Goal: Task Accomplishment & Management: Manage account settings

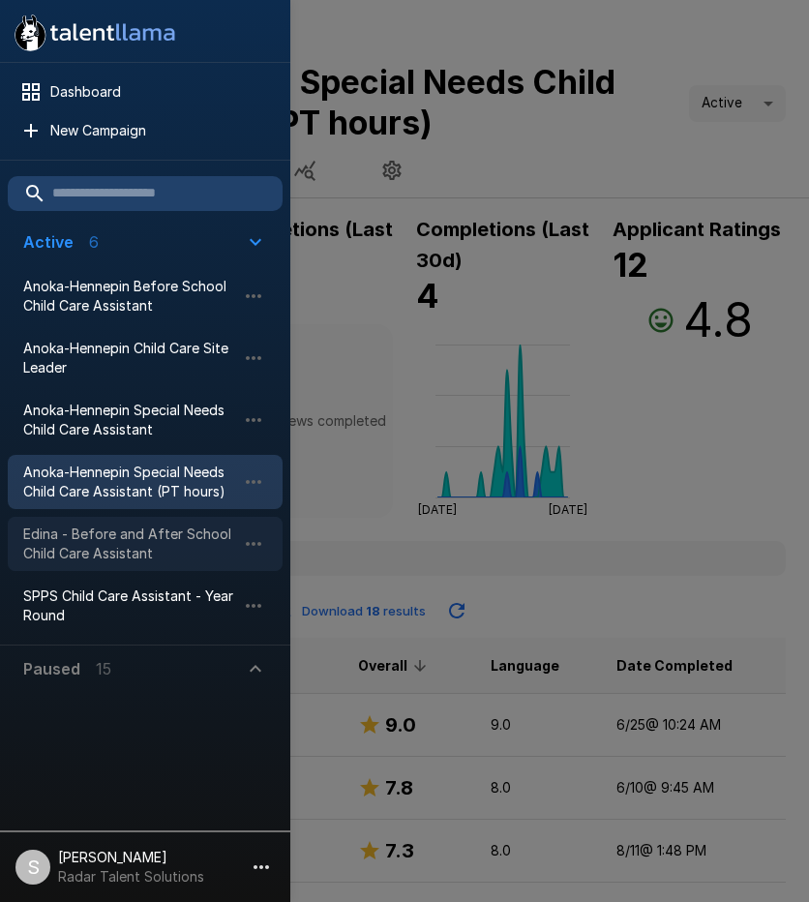
click at [108, 533] on span "Edina - Before and After School Child Care Assistant" at bounding box center [129, 544] width 213 height 39
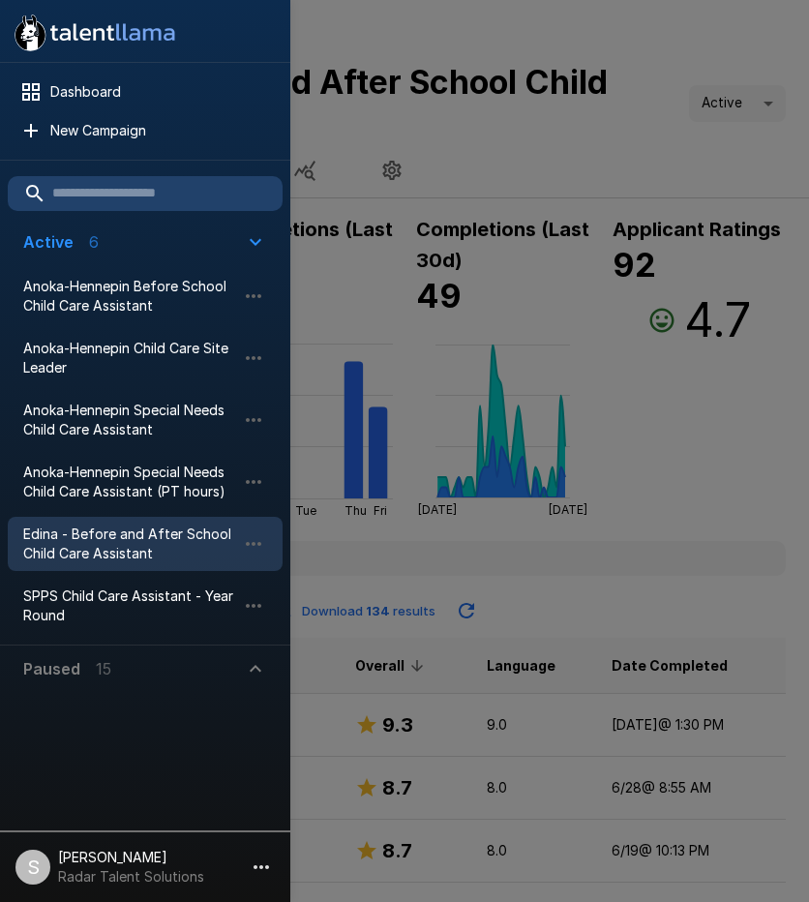
click at [575, 136] on div at bounding box center [404, 451] width 809 height 902
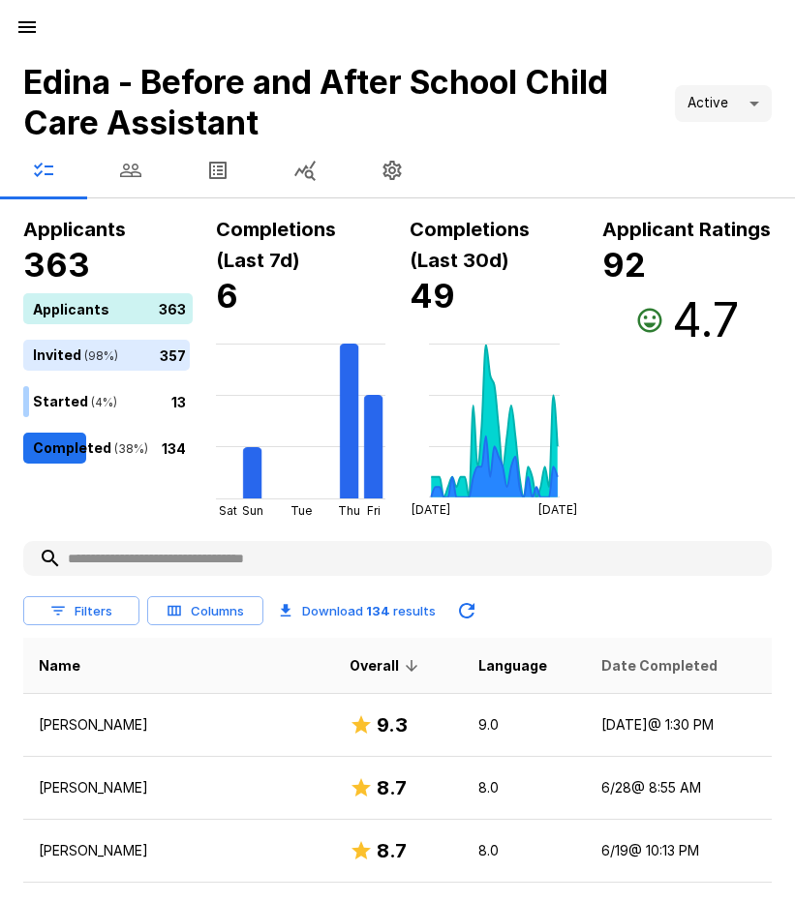
click at [601, 670] on span "Date Completed" at bounding box center [659, 665] width 116 height 23
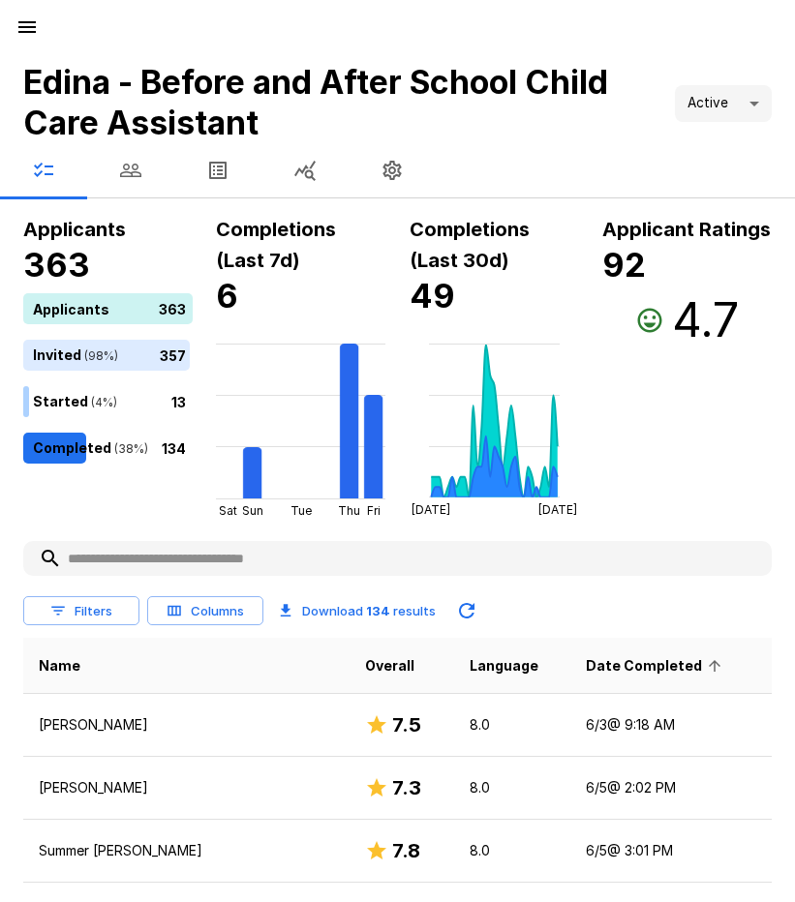
click at [591, 666] on span "Date Completed" at bounding box center [656, 665] width 141 height 23
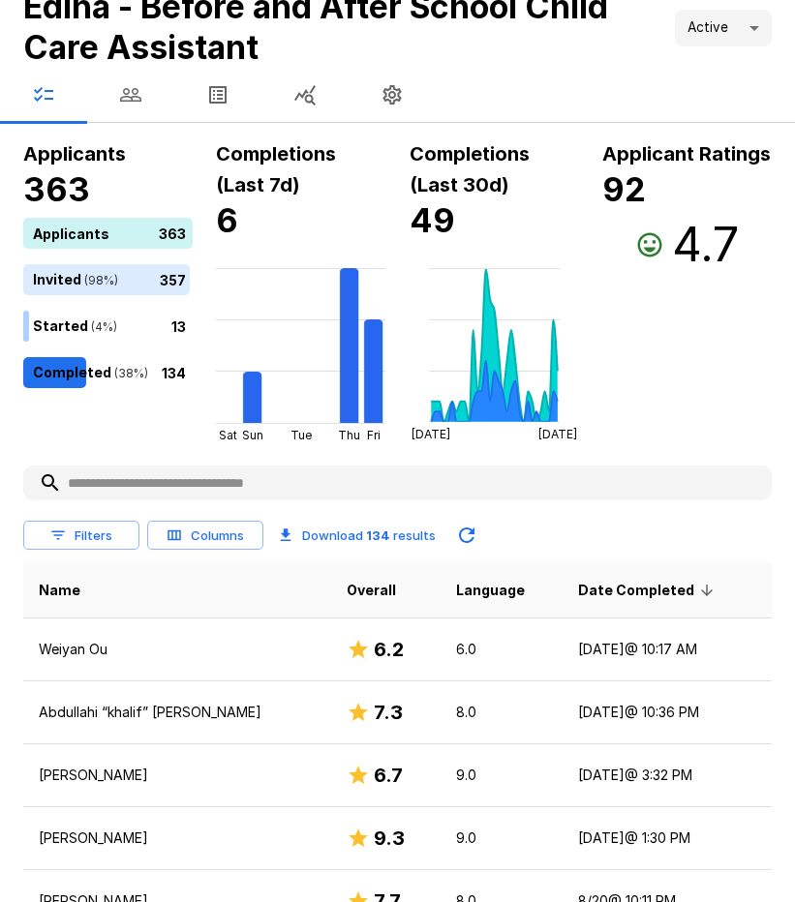
scroll to position [194, 0]
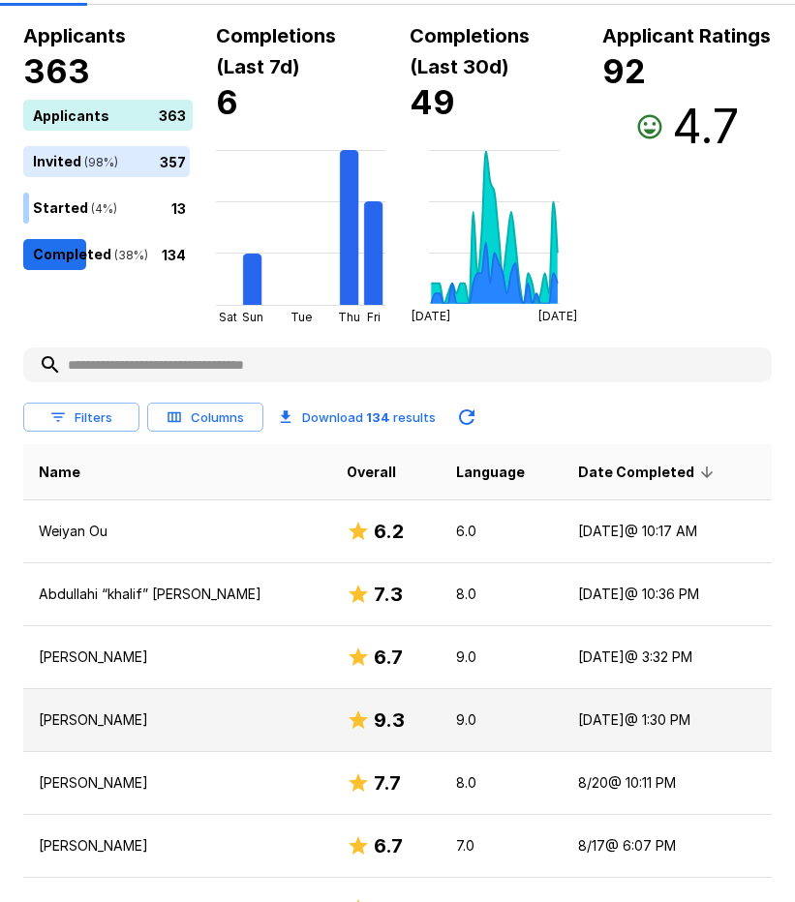
click at [91, 720] on p "[PERSON_NAME]" at bounding box center [177, 719] width 277 height 19
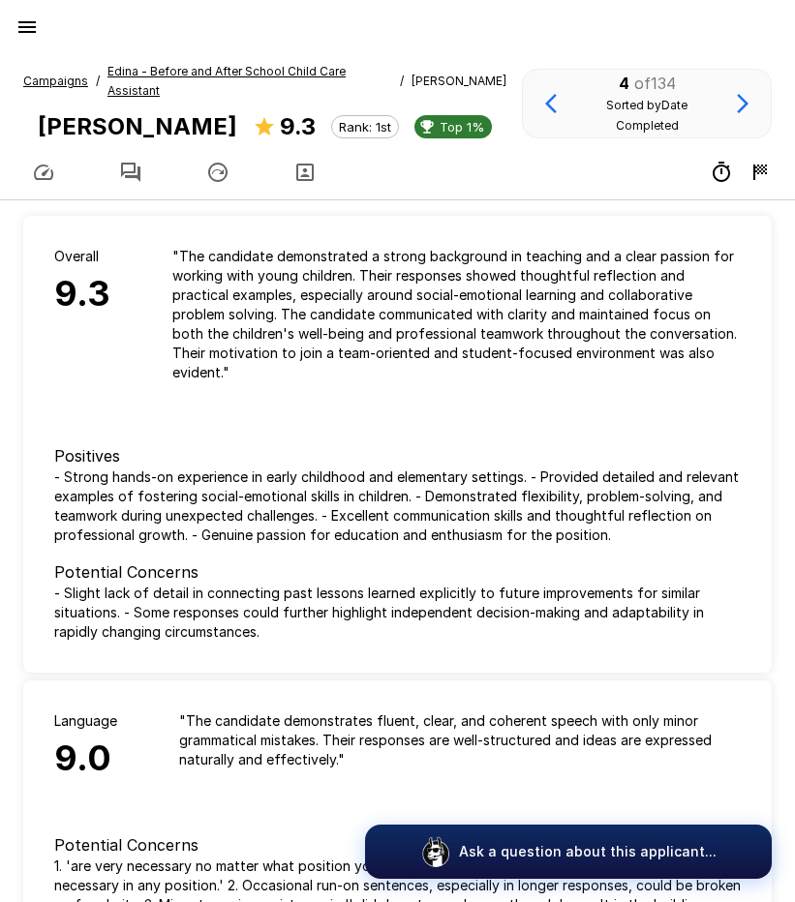
click at [132, 176] on icon "button" at bounding box center [130, 172] width 19 height 19
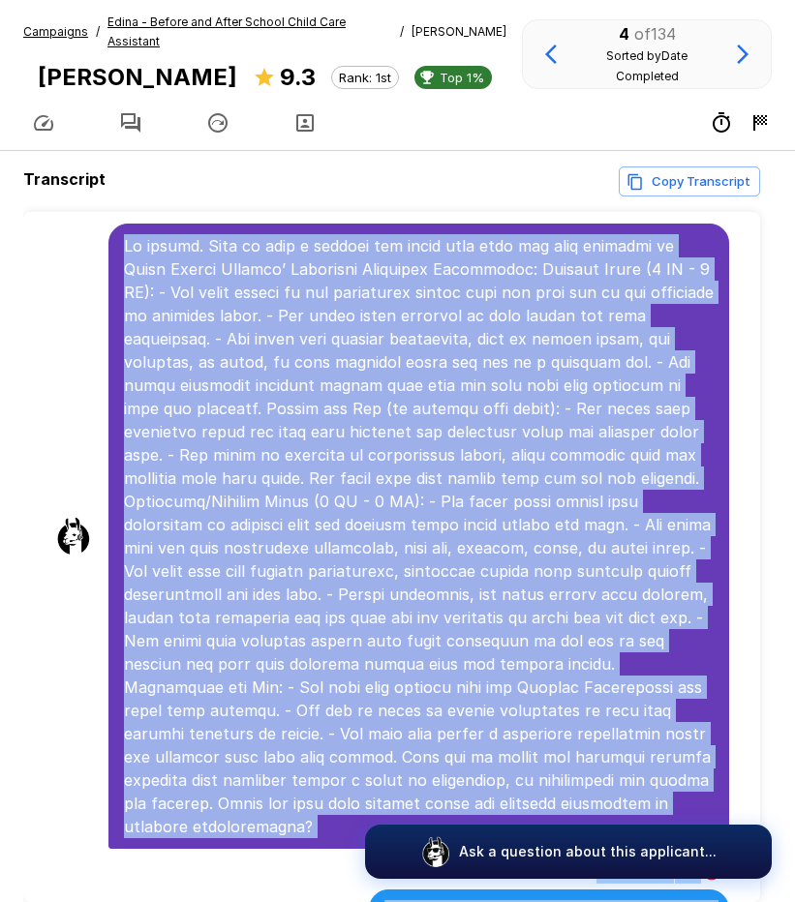
scroll to position [142, 0]
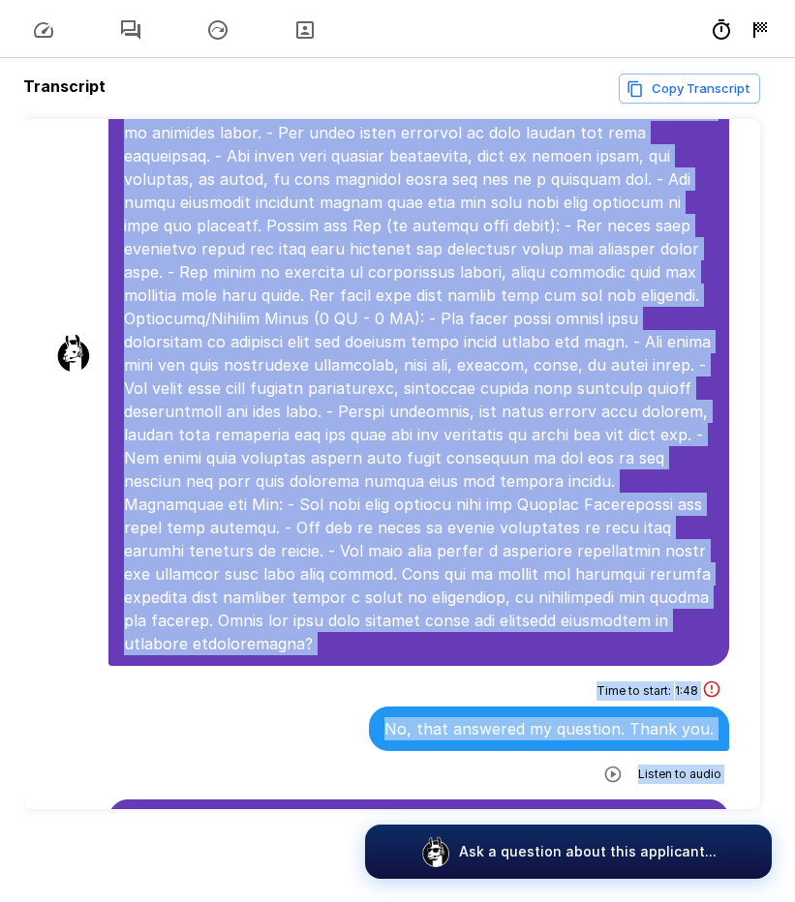
drag, startPoint x: 123, startPoint y: 390, endPoint x: 691, endPoint y: 776, distance: 687.0
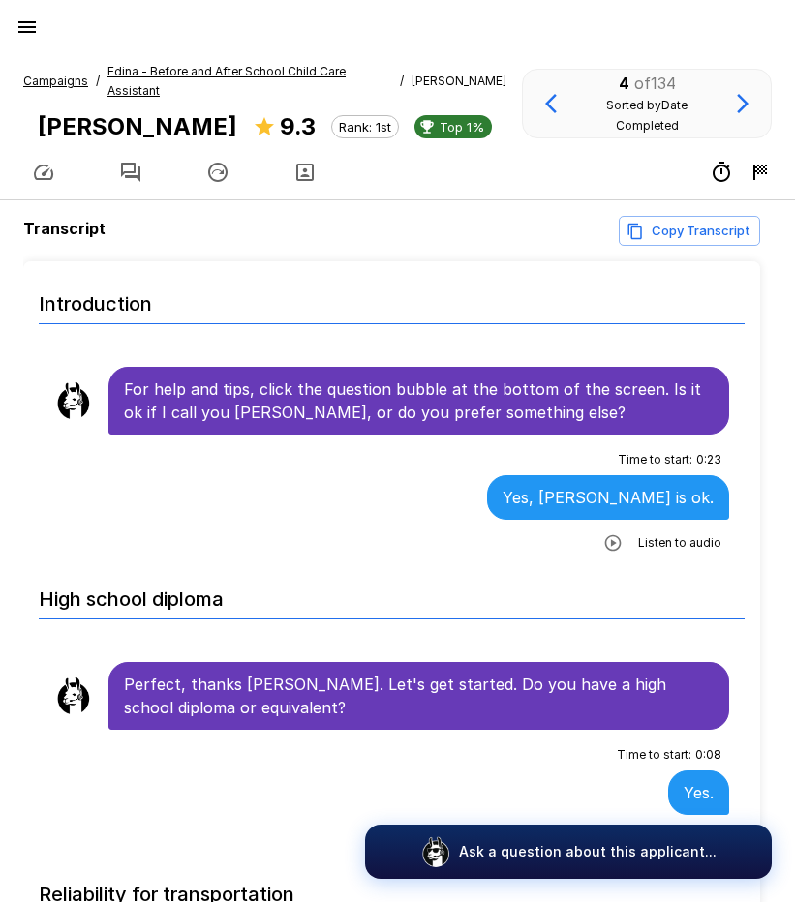
click at [54, 87] on u "Campaigns" at bounding box center [55, 81] width 65 height 15
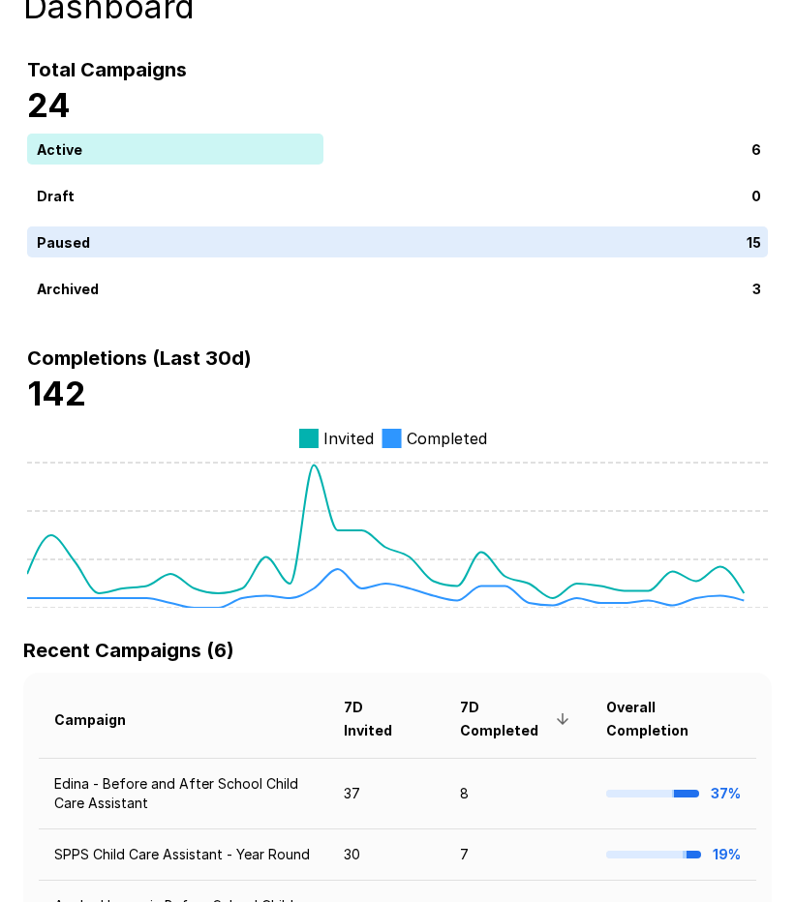
scroll to position [194, 0]
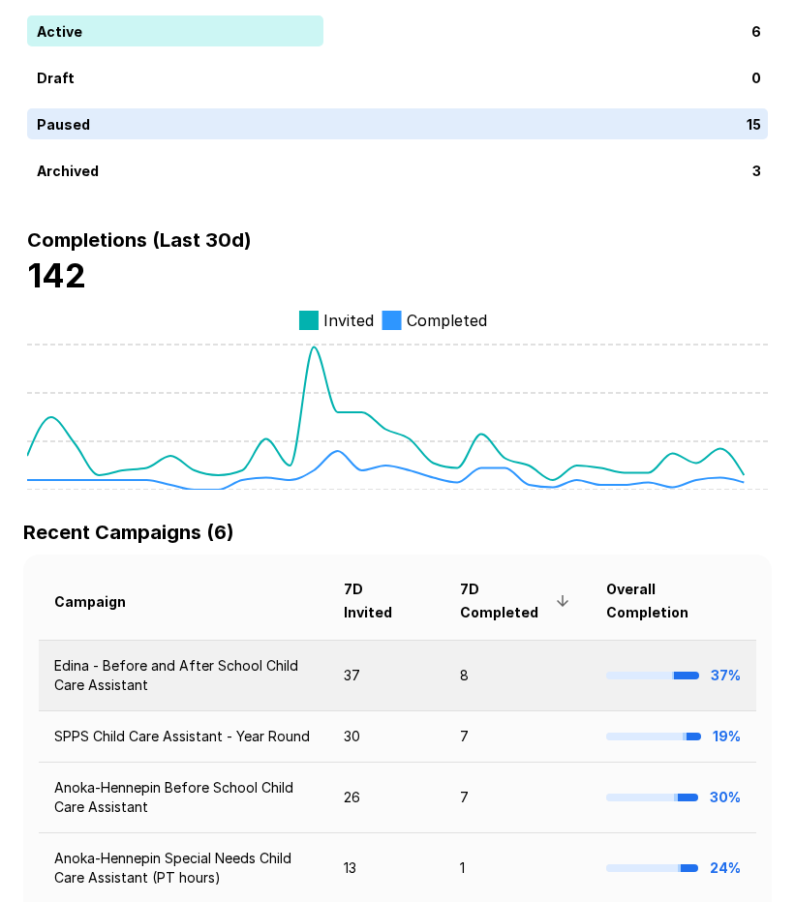
click at [232, 670] on td "Edina - Before and After School Child Care Assistant" at bounding box center [183, 675] width 289 height 71
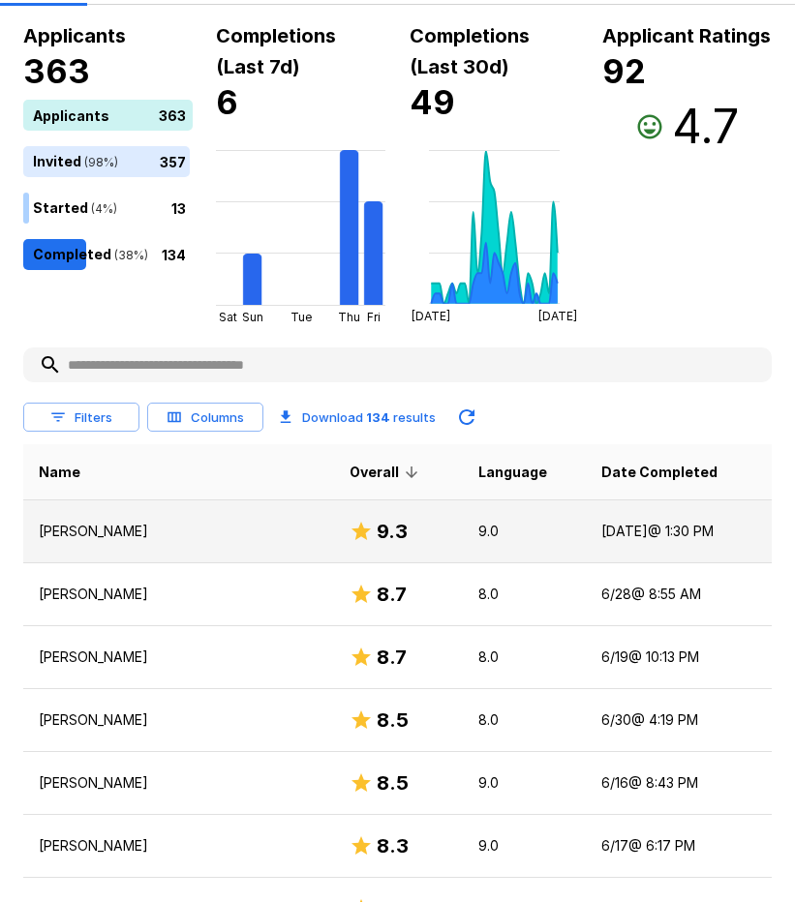
click at [118, 534] on p "[PERSON_NAME]" at bounding box center [179, 531] width 280 height 19
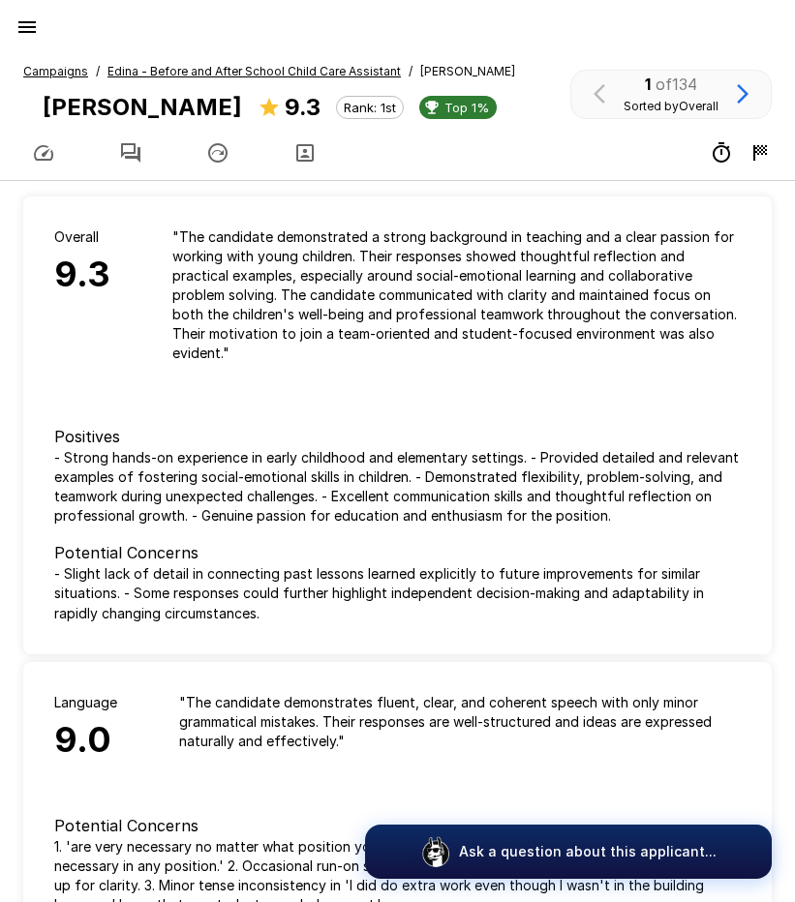
click at [156, 69] on u "Edina - Before and After School Child Care Assistant" at bounding box center [253, 71] width 293 height 15
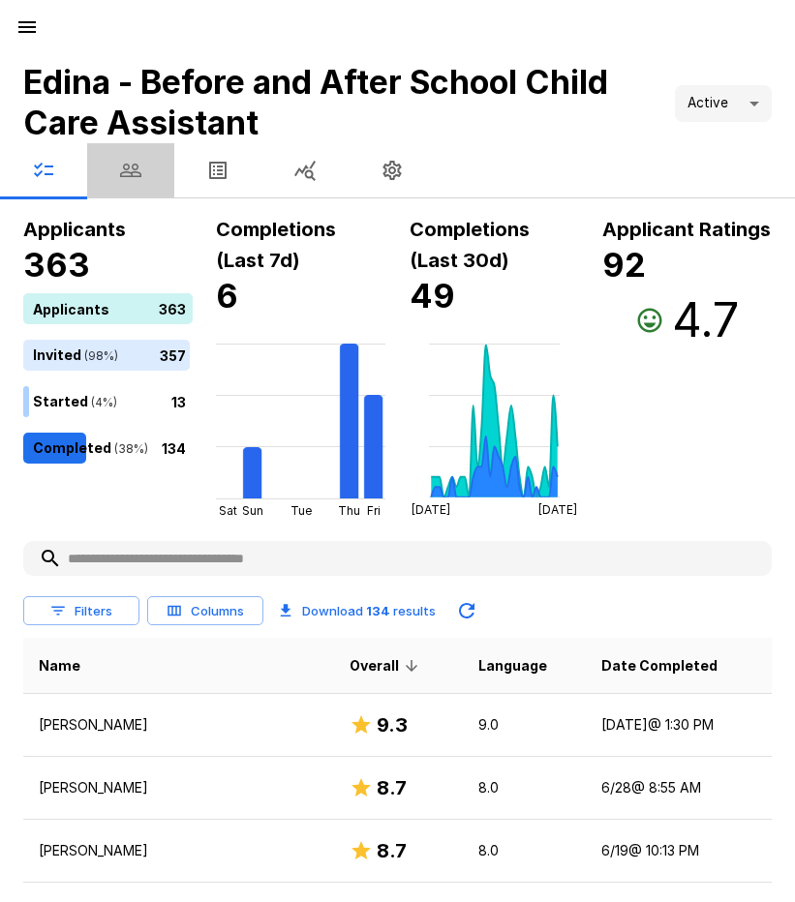
click at [132, 168] on icon "button" at bounding box center [130, 170] width 23 height 23
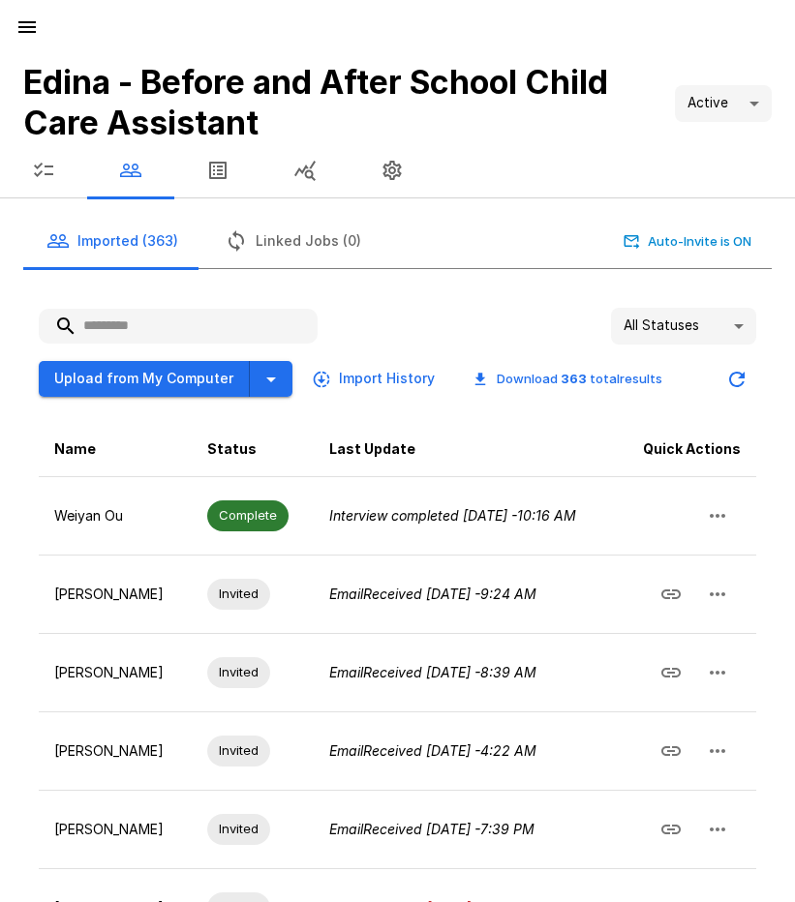
click at [160, 325] on input "text" at bounding box center [178, 326] width 279 height 35
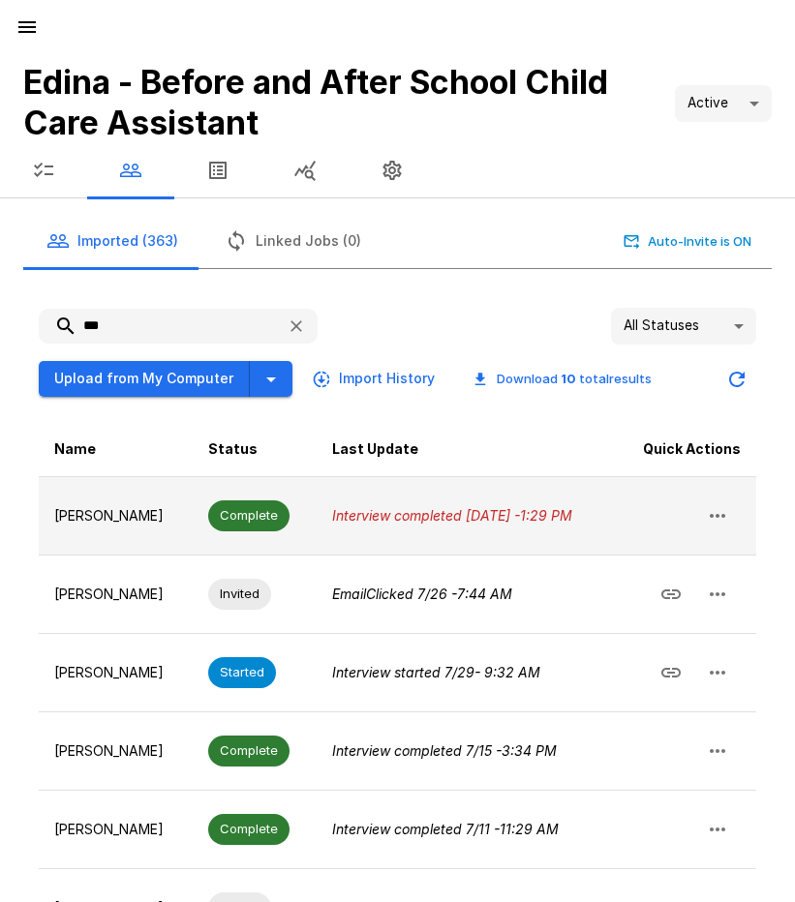
click at [720, 511] on icon "button" at bounding box center [717, 515] width 23 height 23
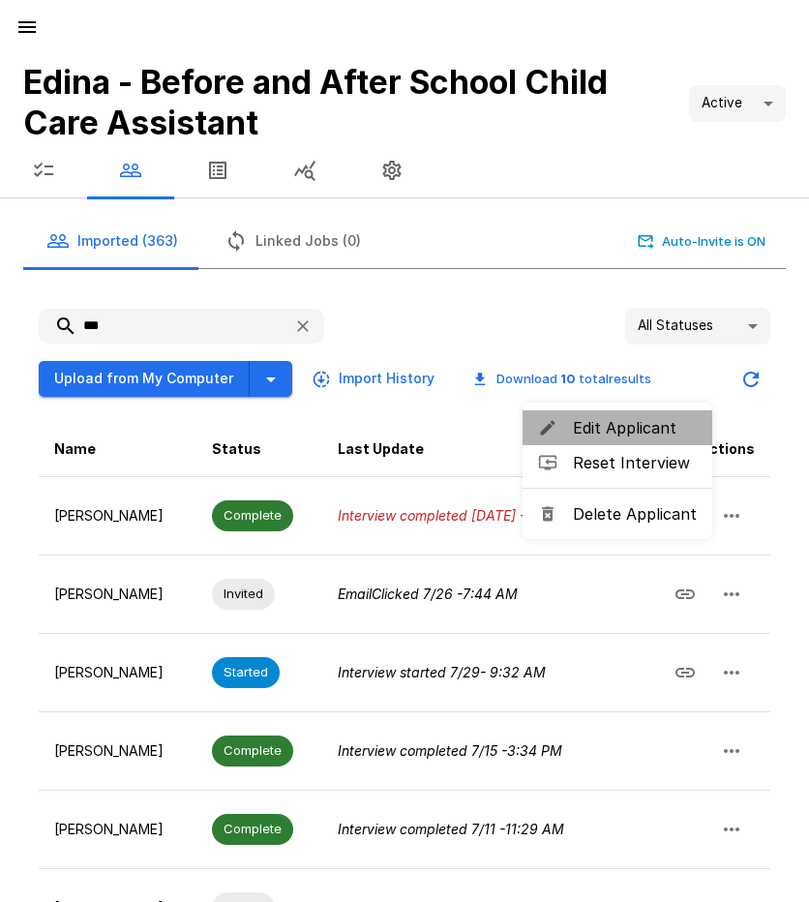
click at [648, 431] on span "Edit Applicant" at bounding box center [635, 427] width 124 height 23
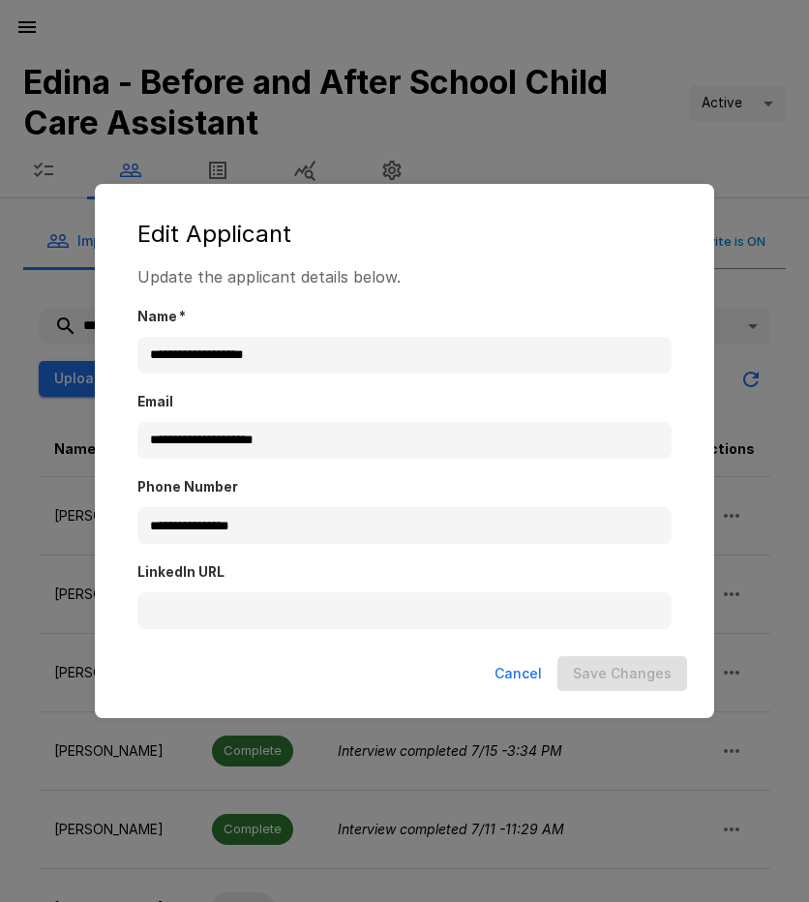
click at [531, 670] on button "Cancel" at bounding box center [518, 674] width 63 height 36
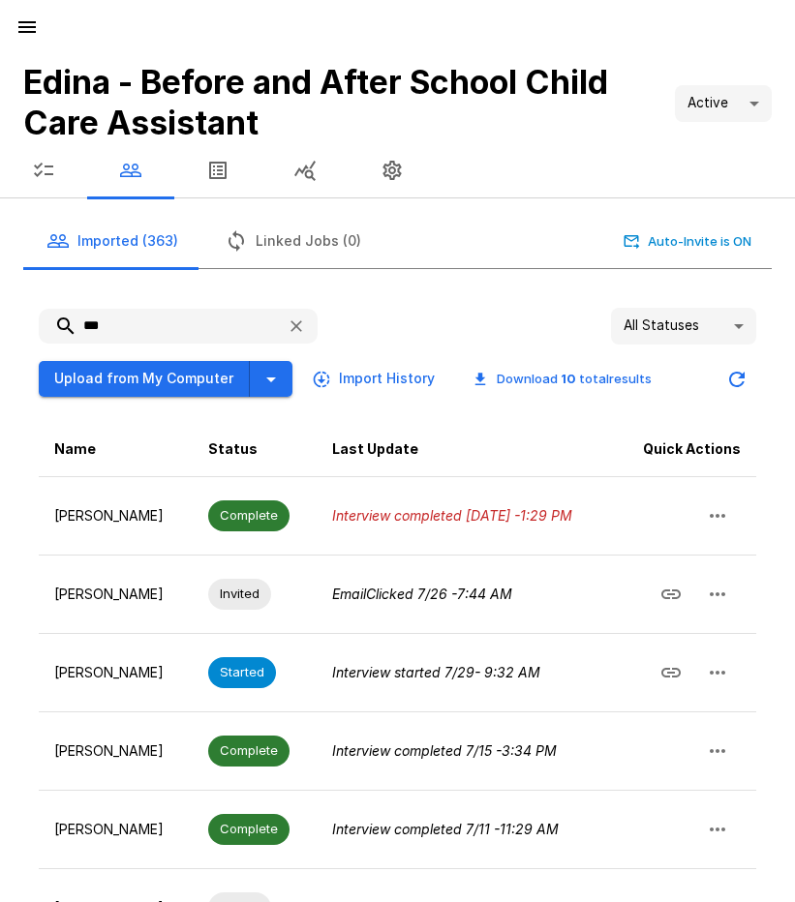
drag, startPoint x: 142, startPoint y: 325, endPoint x: 34, endPoint y: 321, distance: 108.5
click at [34, 321] on div "*** All Statuses ** Upload from My Computer Import History Download 10 total re…" at bounding box center [397, 816] width 748 height 1049
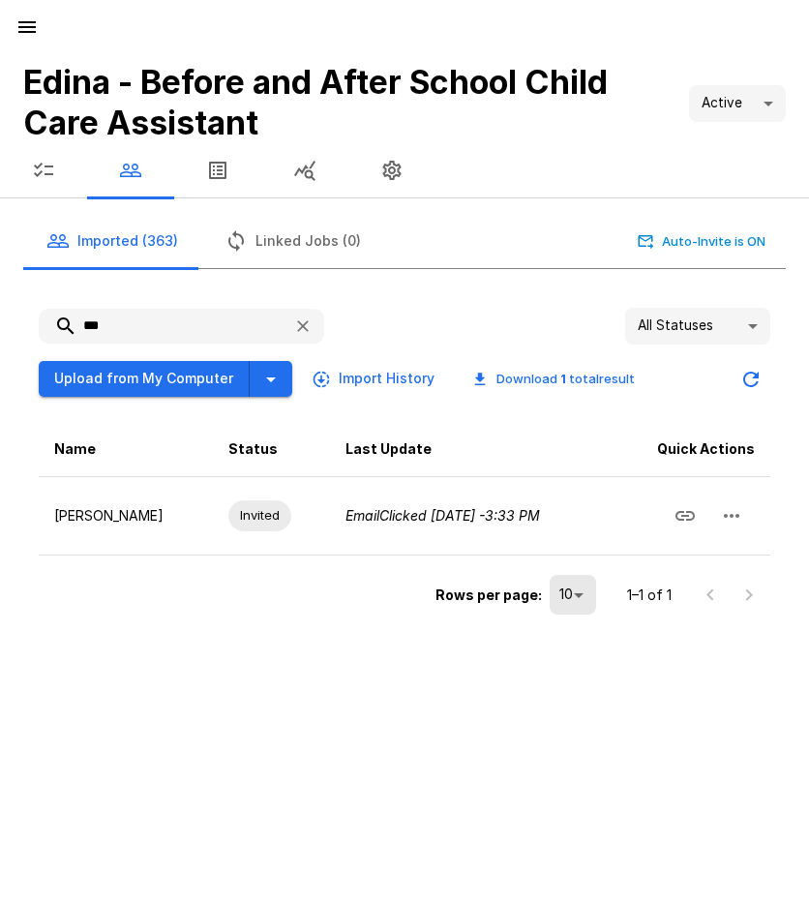
type input "***"
click at [37, 24] on icon "button" at bounding box center [26, 26] width 23 height 23
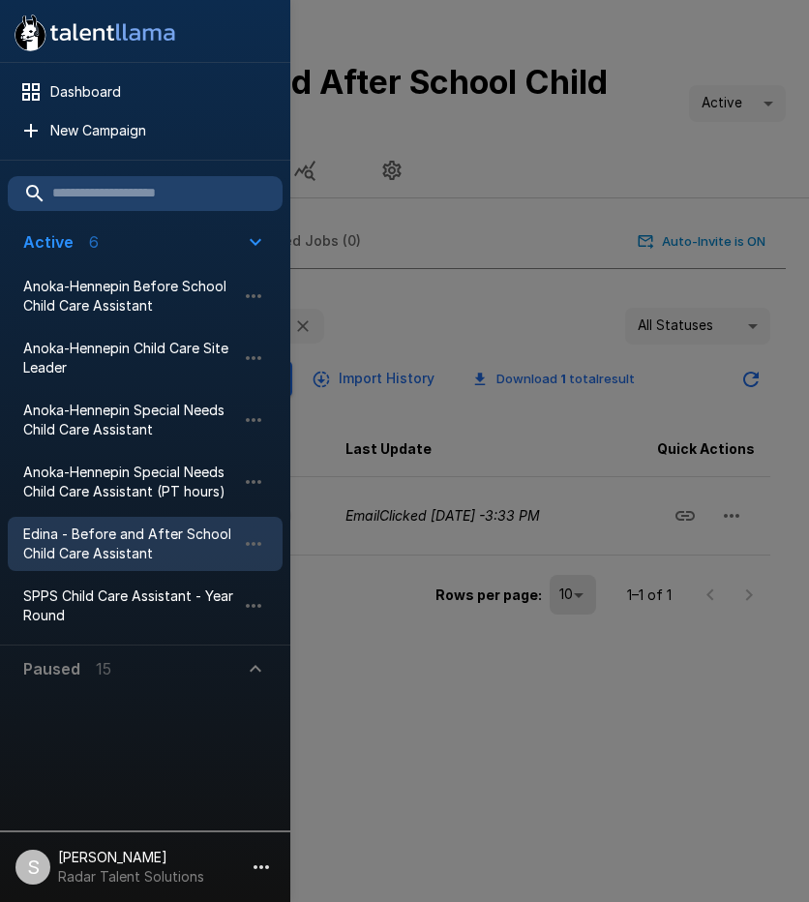
click at [509, 169] on div at bounding box center [404, 451] width 809 height 902
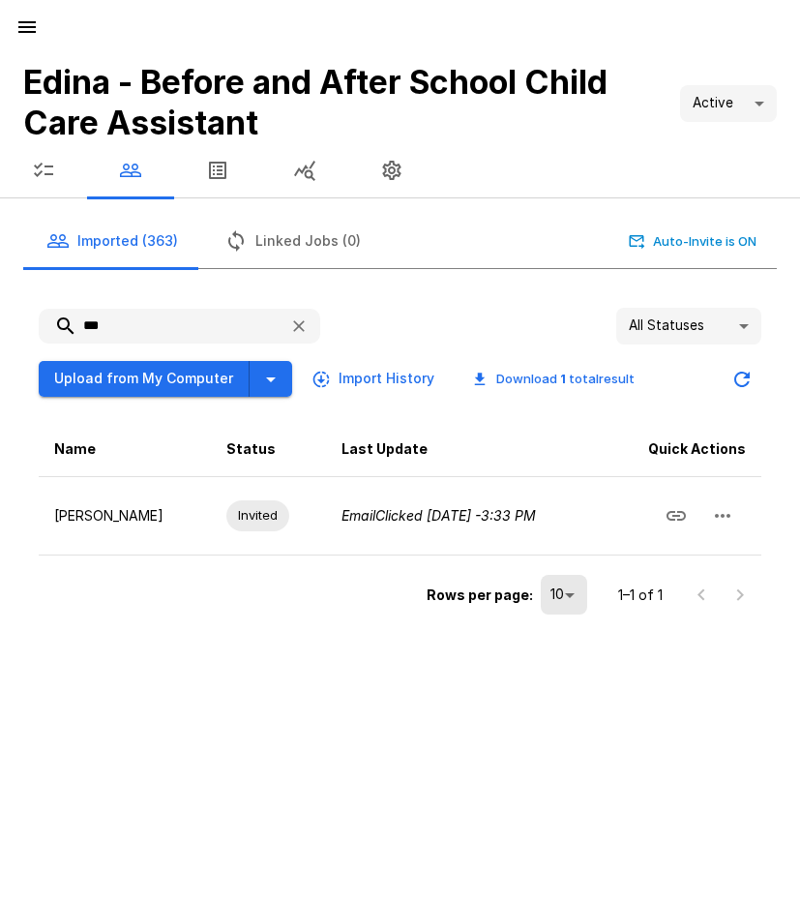
click at [36, 170] on icon "button" at bounding box center [43, 170] width 23 height 23
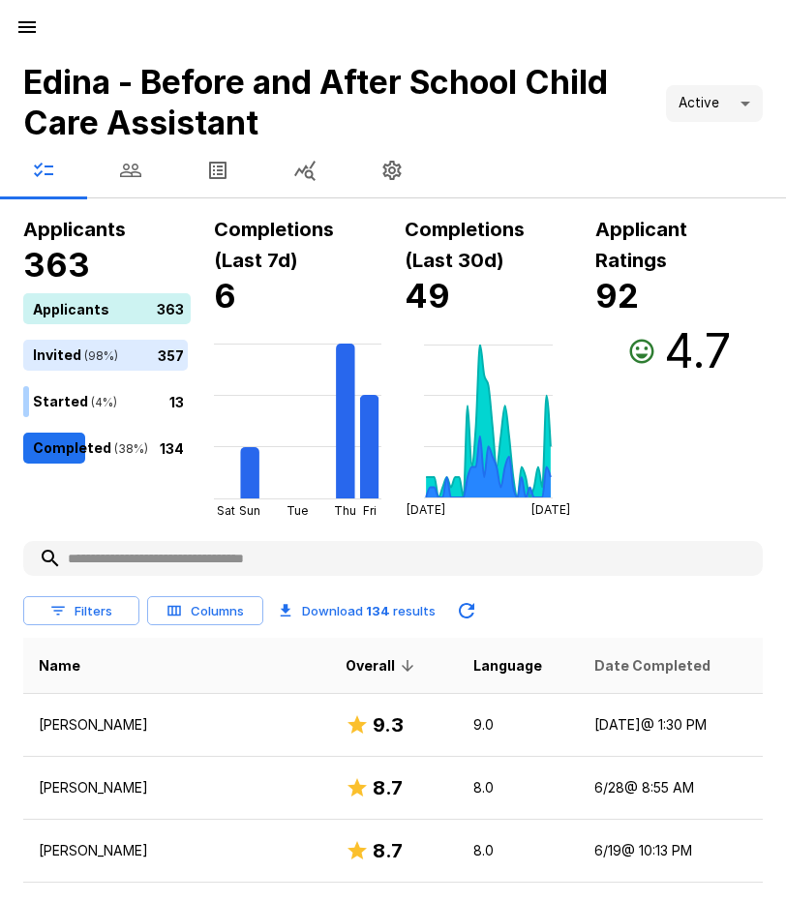
click at [615, 671] on span "Date Completed" at bounding box center [652, 665] width 116 height 23
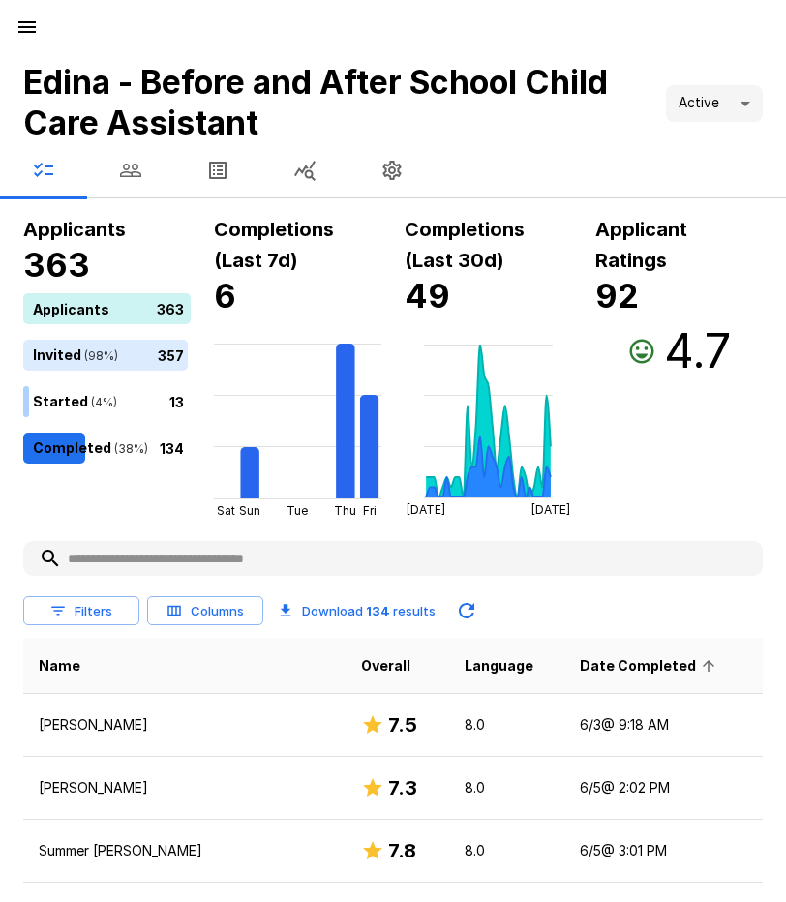
click at [612, 668] on span "Date Completed" at bounding box center [650, 665] width 141 height 23
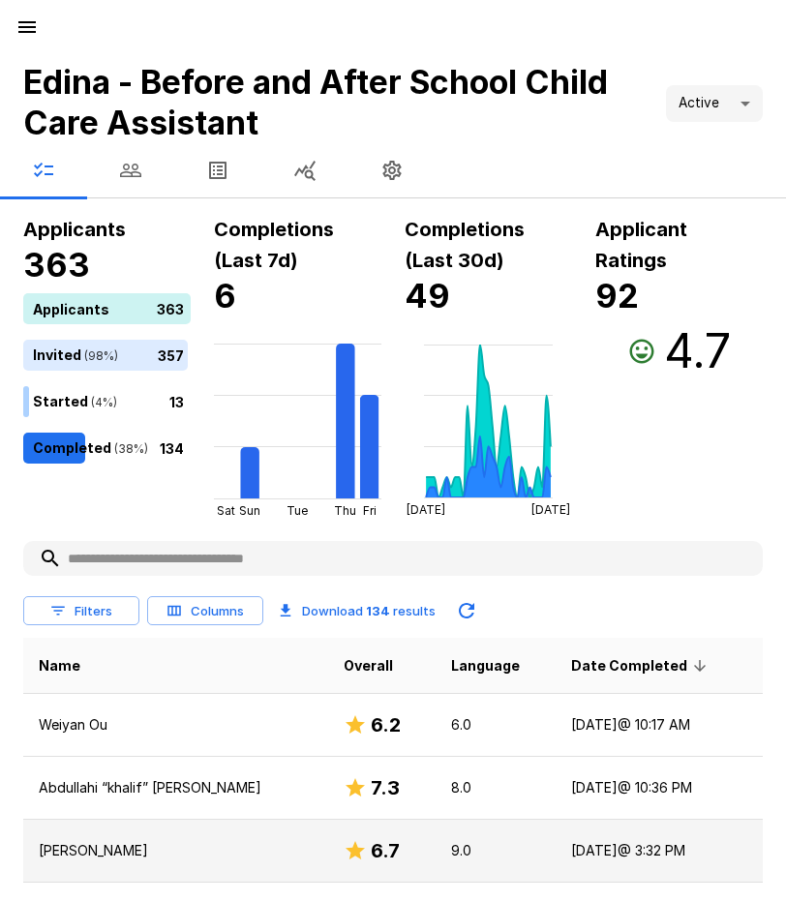
click at [73, 857] on p "[PERSON_NAME]" at bounding box center [176, 850] width 274 height 19
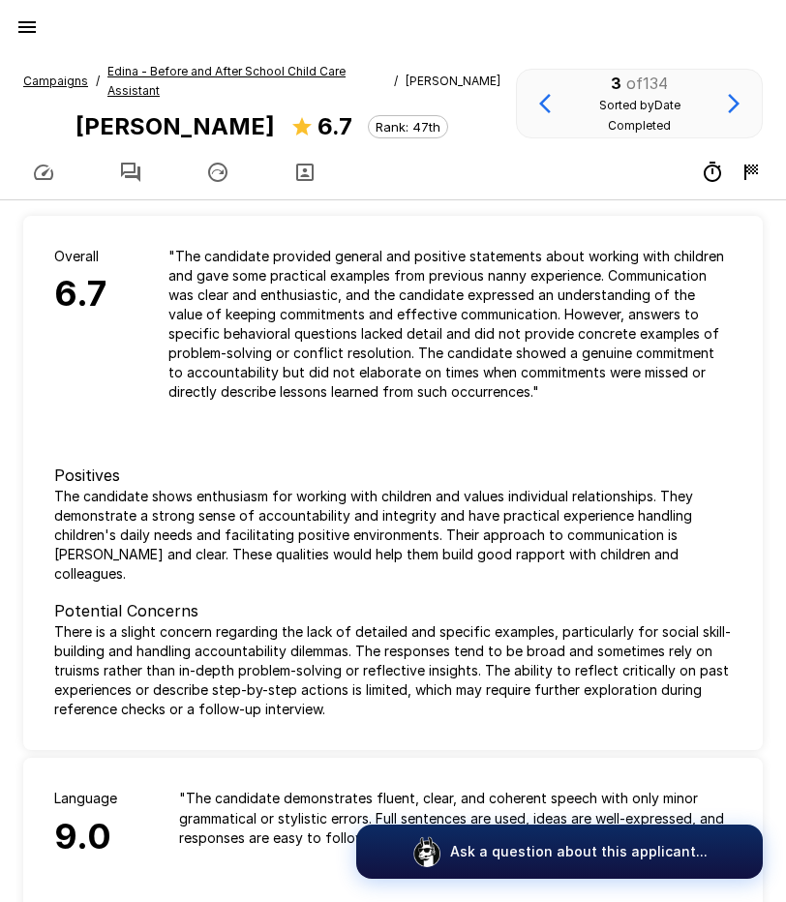
click at [131, 161] on icon "button" at bounding box center [130, 172] width 23 height 23
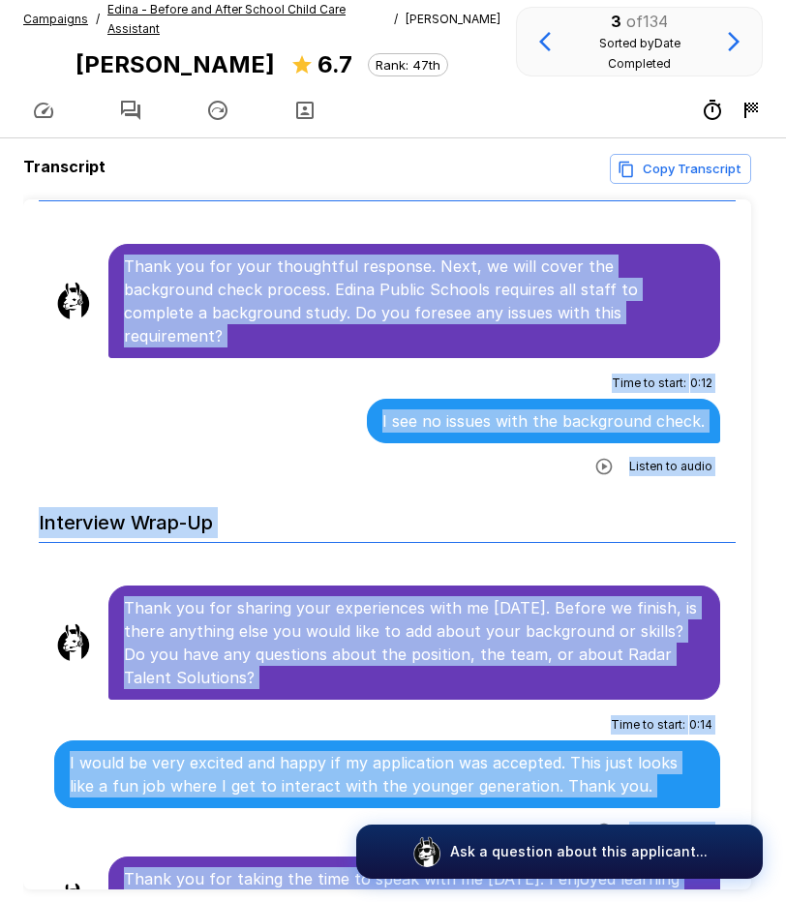
scroll to position [123, 0]
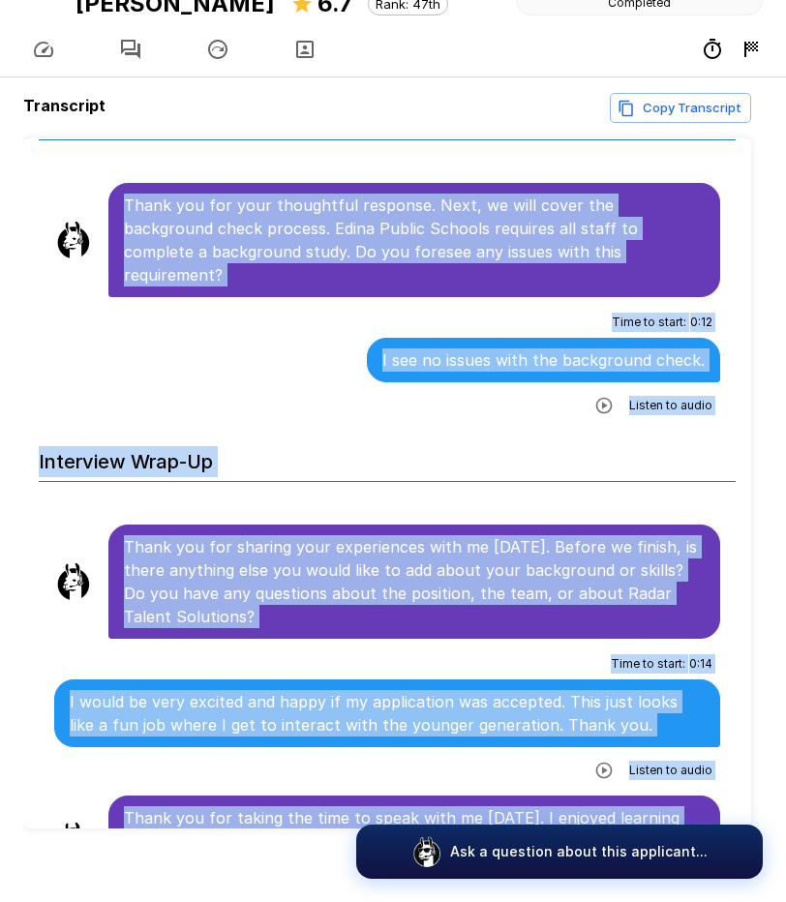
drag, startPoint x: 126, startPoint y: 367, endPoint x: 574, endPoint y: 767, distance: 600.5
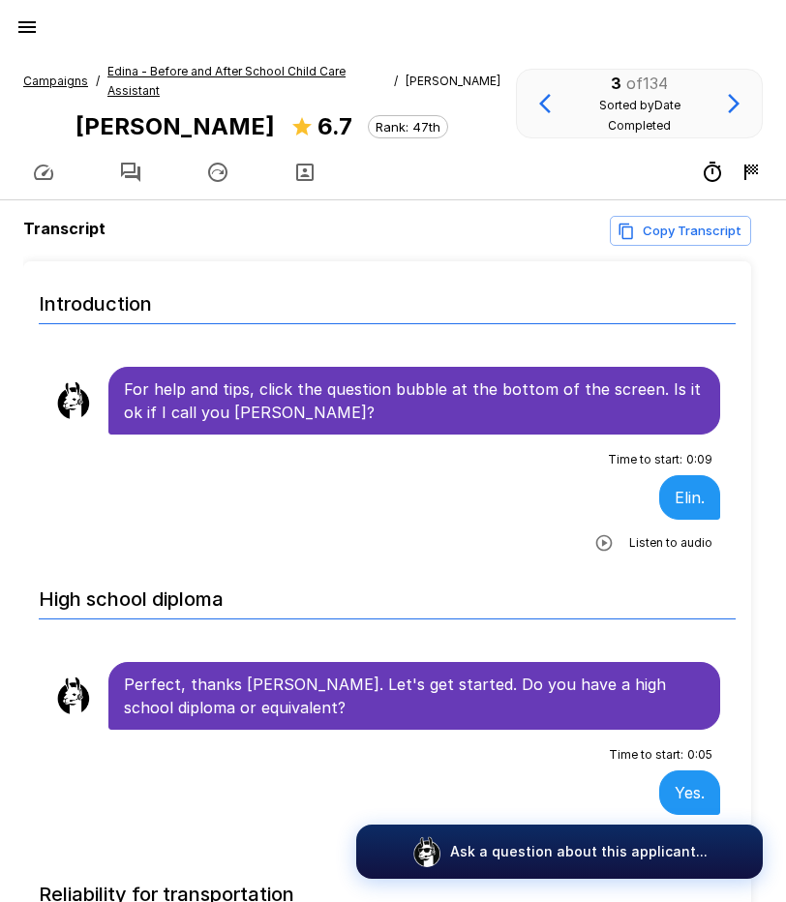
click at [197, 70] on u "Edina - Before and After School Child Care Assistant" at bounding box center [226, 81] width 238 height 34
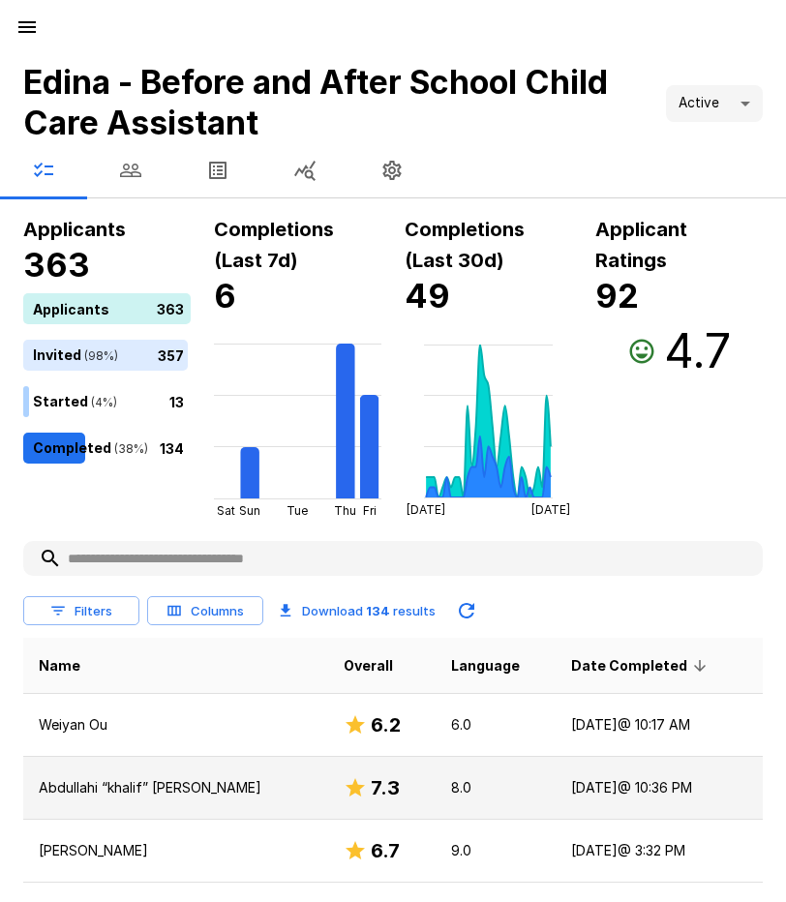
click at [601, 791] on td "[DATE] @ 10:36 PM" at bounding box center [659, 788] width 207 height 63
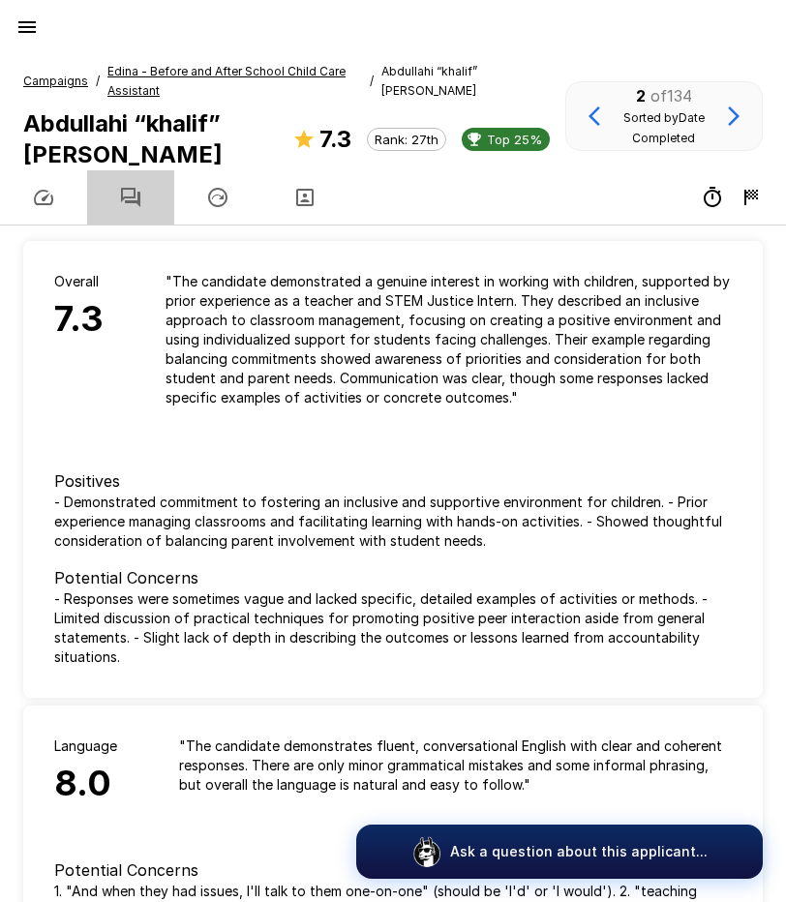
click at [134, 182] on button "button" at bounding box center [130, 197] width 87 height 54
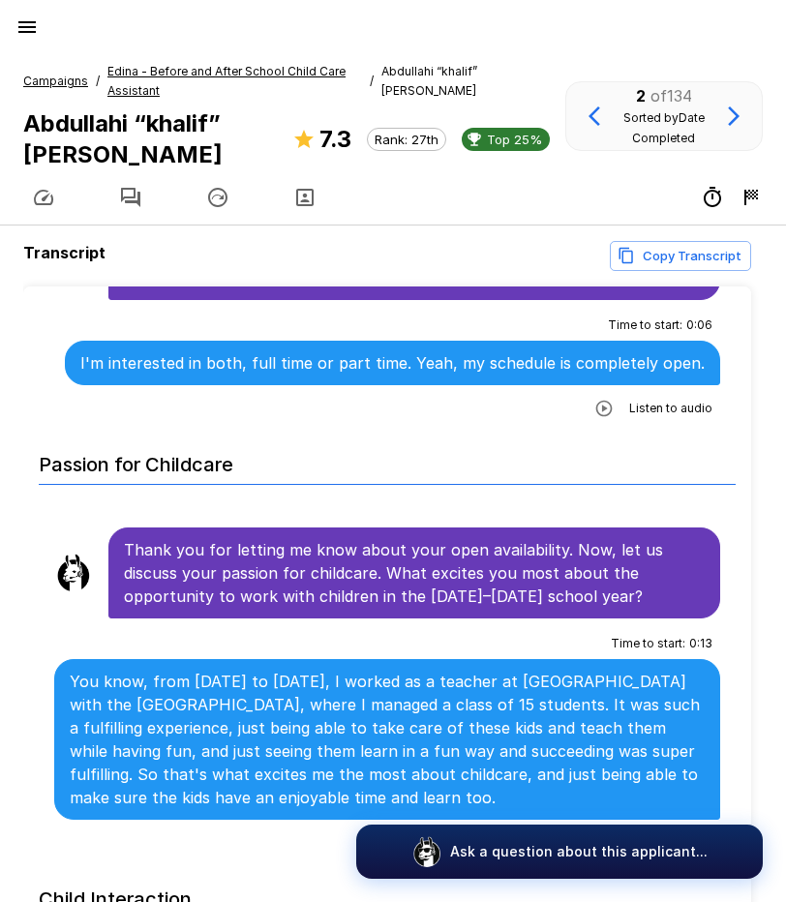
scroll to position [1258, 0]
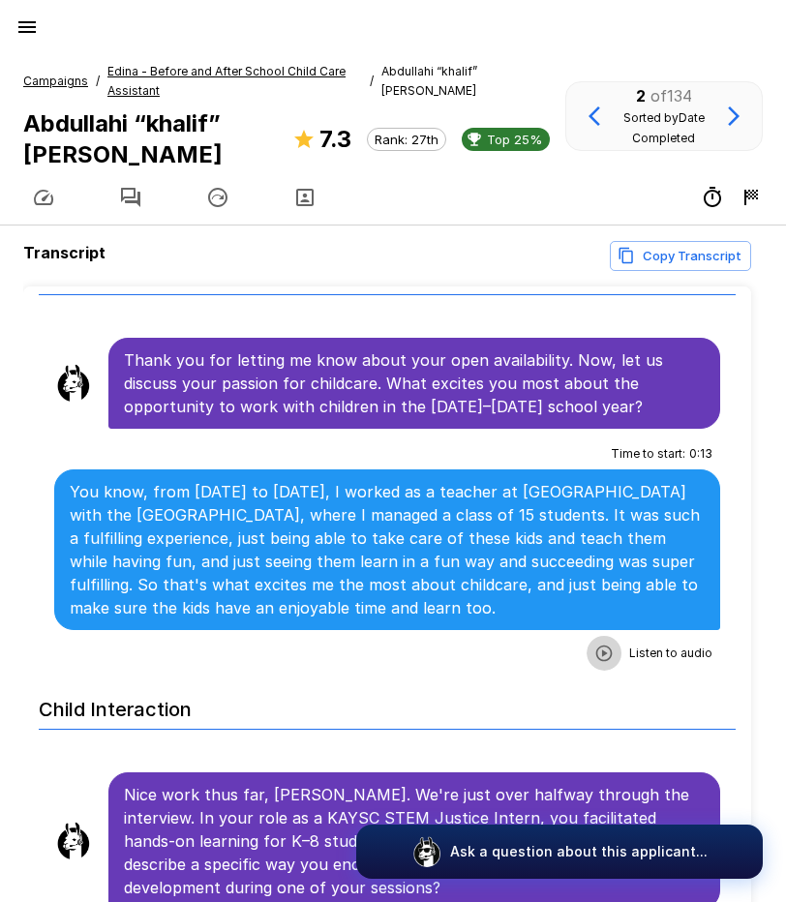
click at [594, 644] on icon "button" at bounding box center [603, 653] width 19 height 19
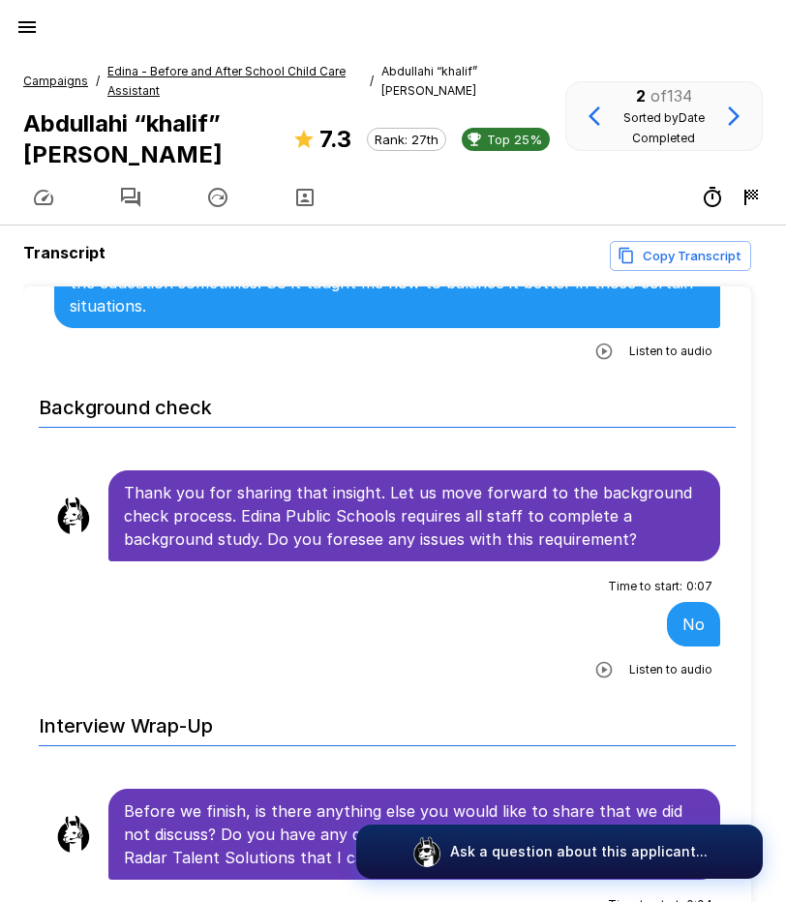
scroll to position [3188, 0]
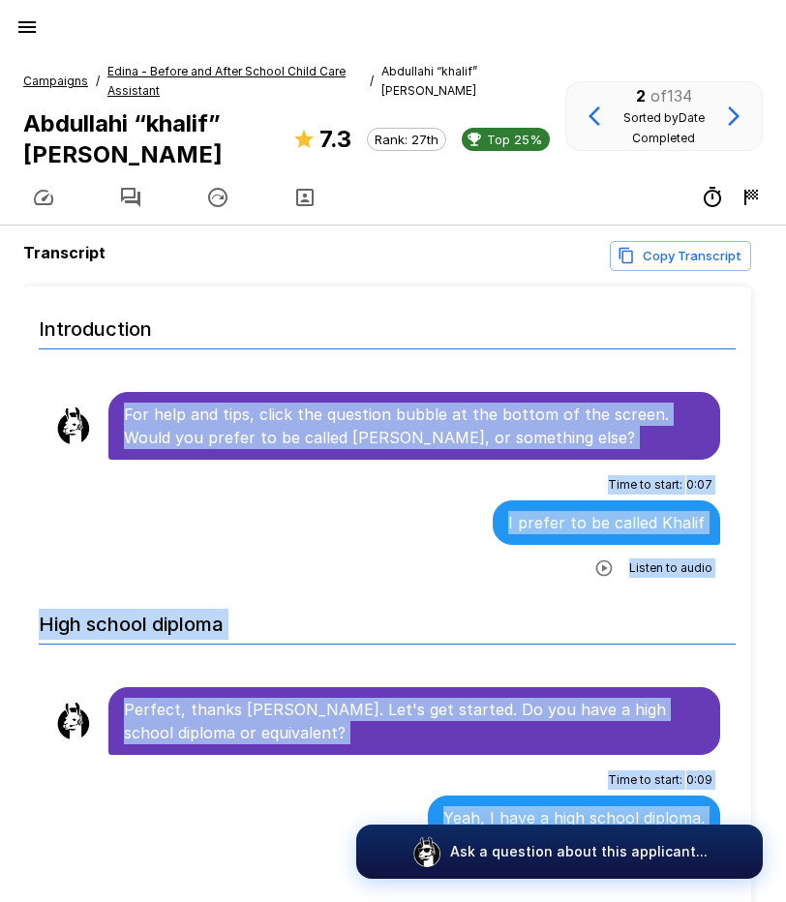
scroll to position [75, 0]
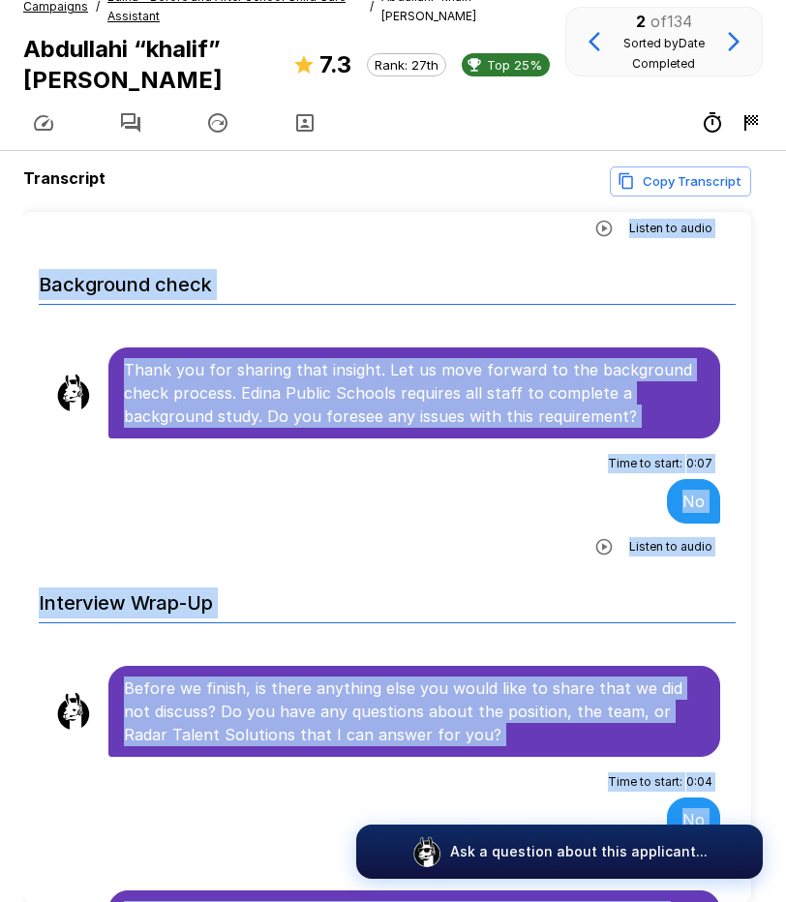
scroll to position [167, 0]
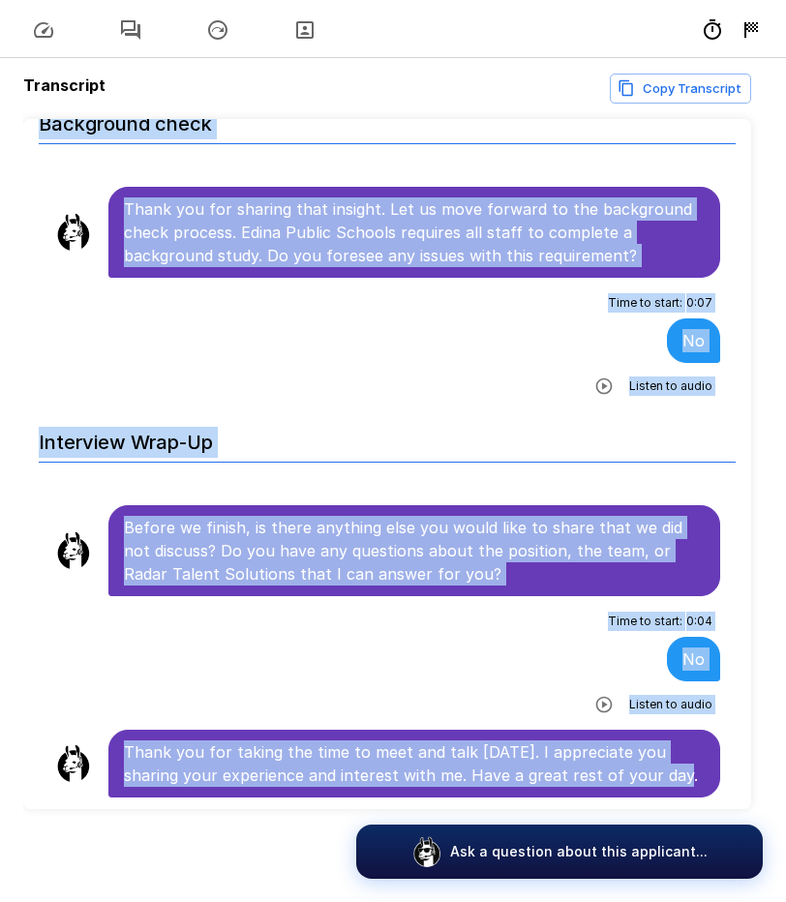
drag, startPoint x: 126, startPoint y: 411, endPoint x: 682, endPoint y: 778, distance: 666.6
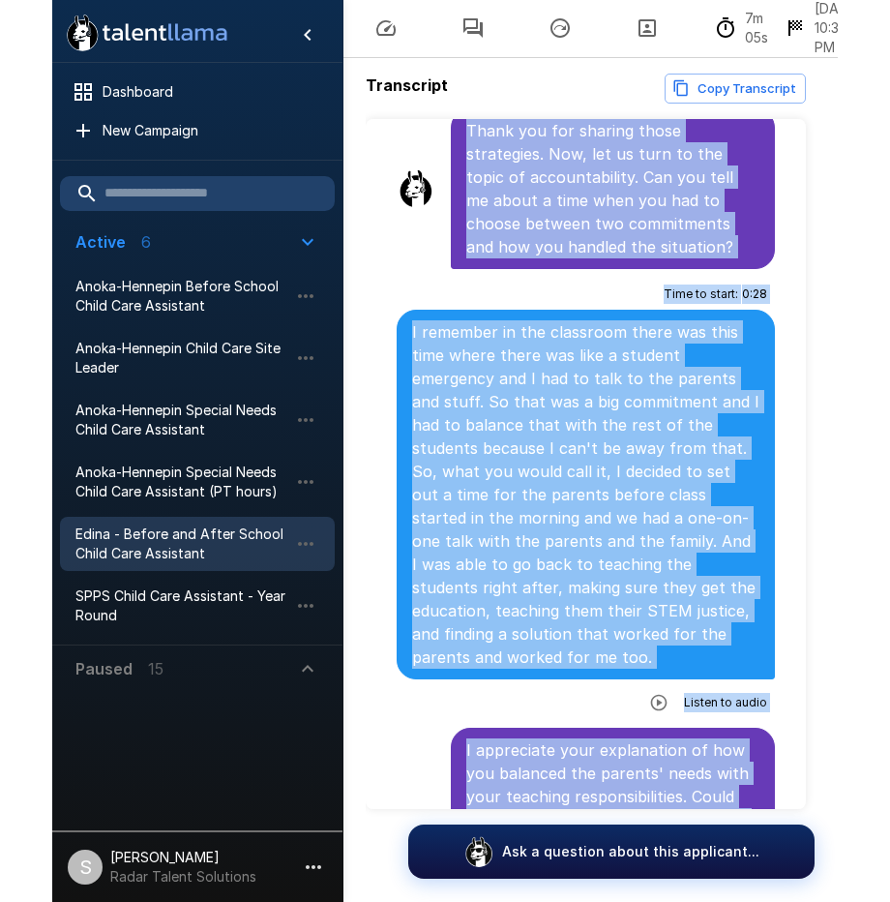
scroll to position [76, 0]
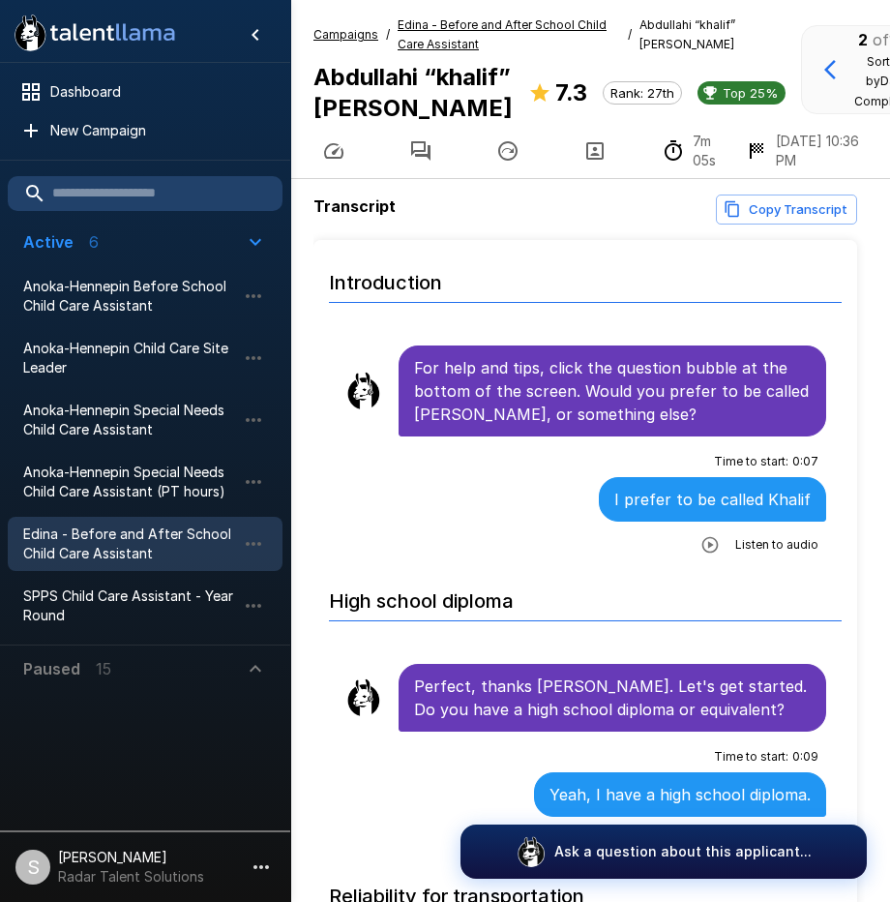
click at [438, 16] on span "Edina - Before and After School Child Care Assistant" at bounding box center [509, 34] width 223 height 39
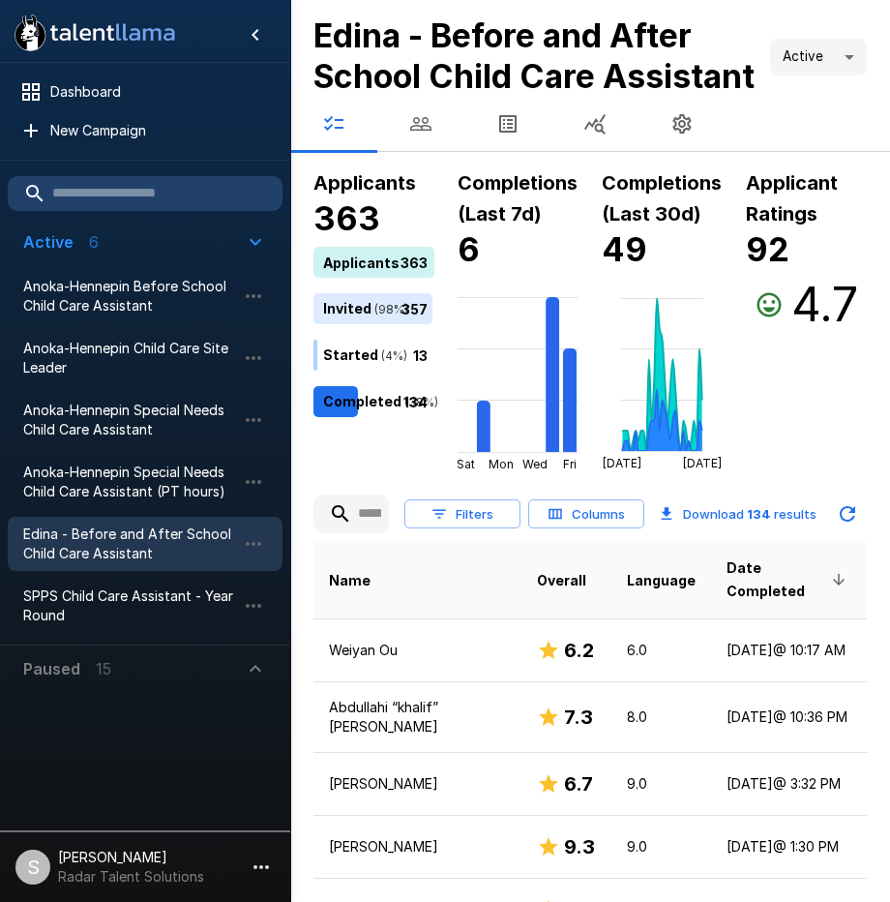
click at [754, 139] on div at bounding box center [590, 124] width 600 height 54
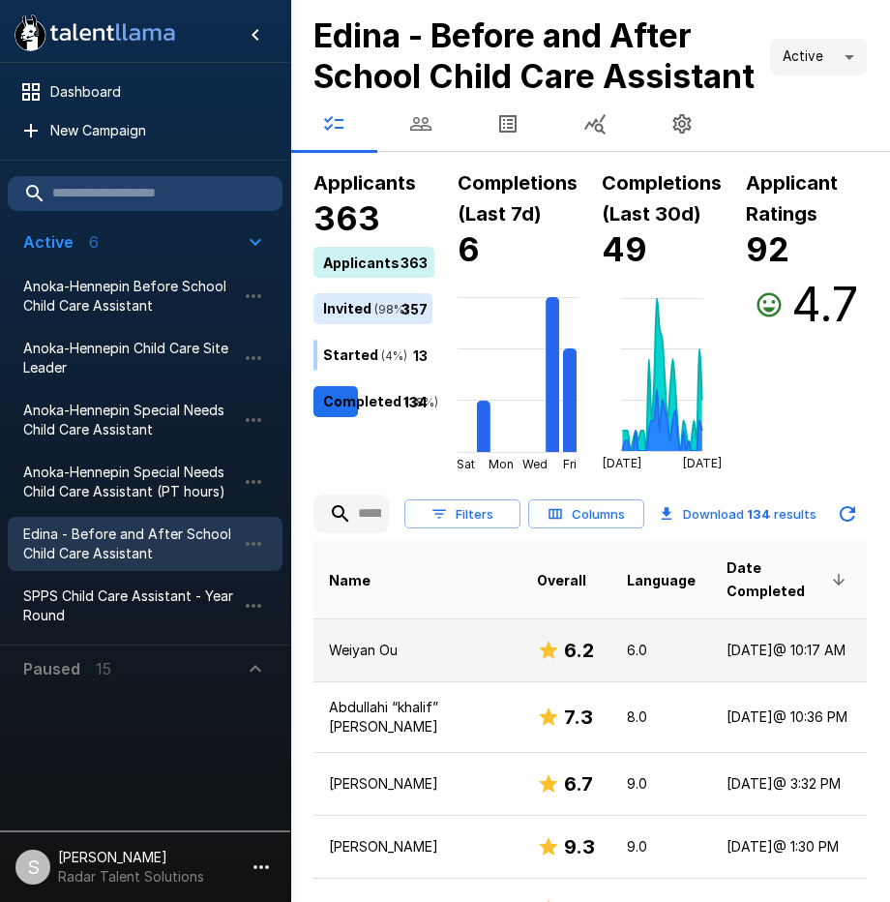
click at [737, 666] on td "[DATE] @ 10:17 AM" at bounding box center [789, 649] width 156 height 63
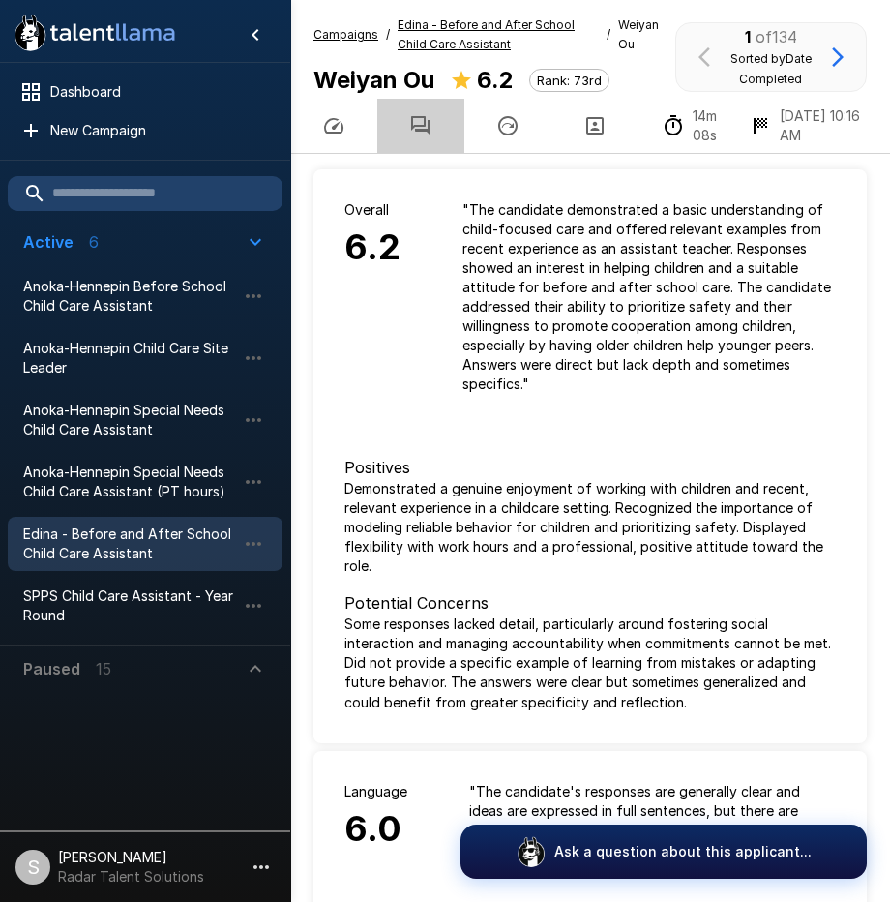
click at [409, 126] on icon "button" at bounding box center [420, 125] width 23 height 23
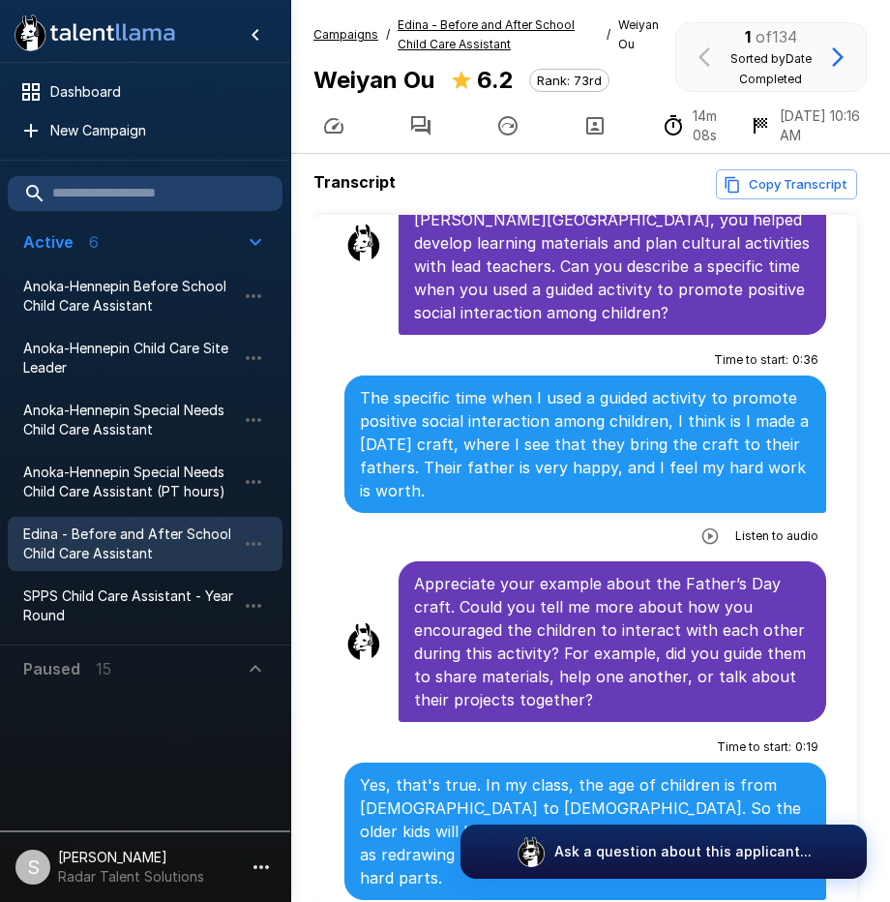
scroll to position [2710, 0]
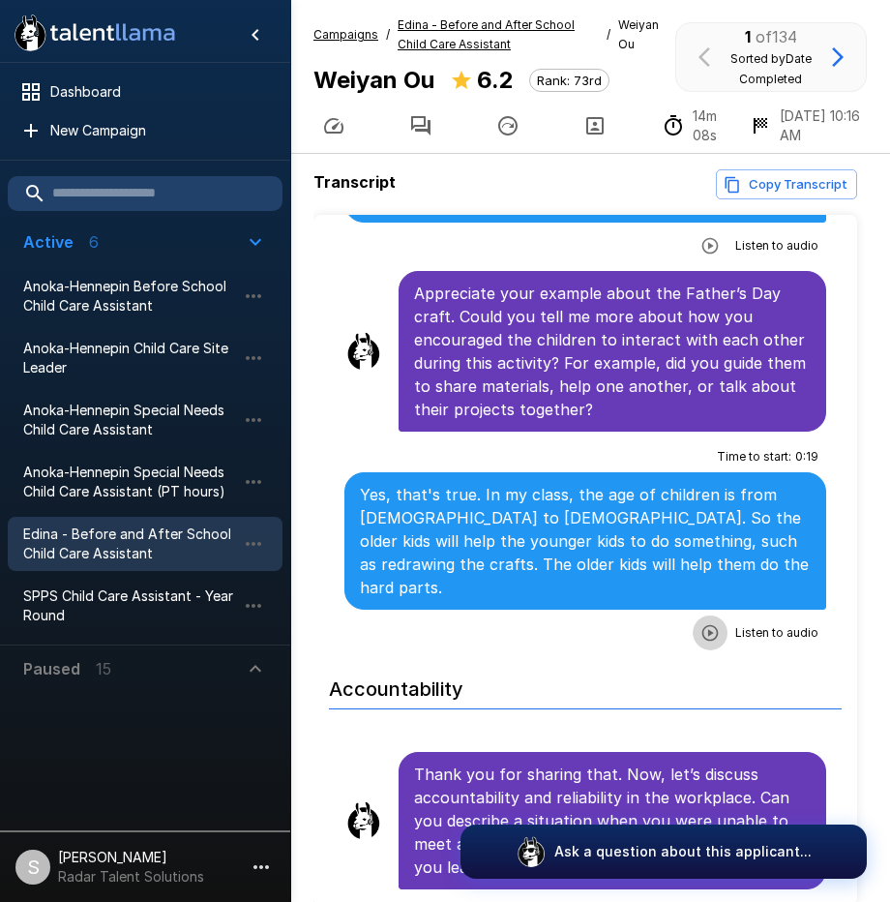
click at [702, 623] on icon "button" at bounding box center [710, 632] width 19 height 19
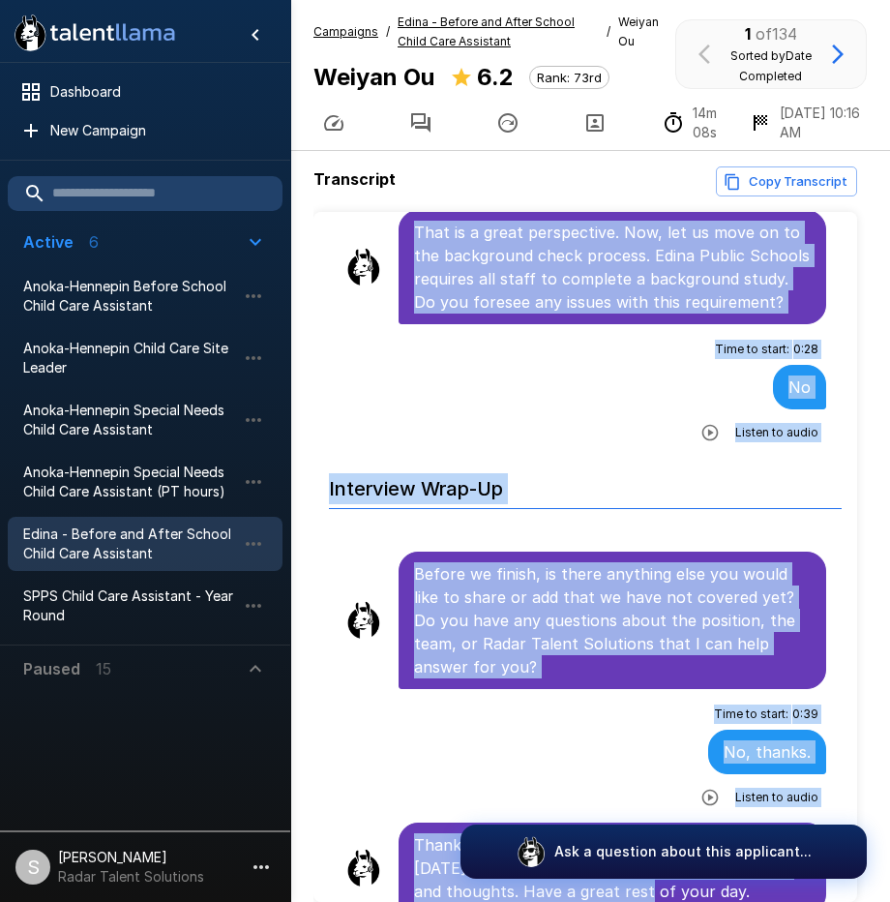
scroll to position [96, 0]
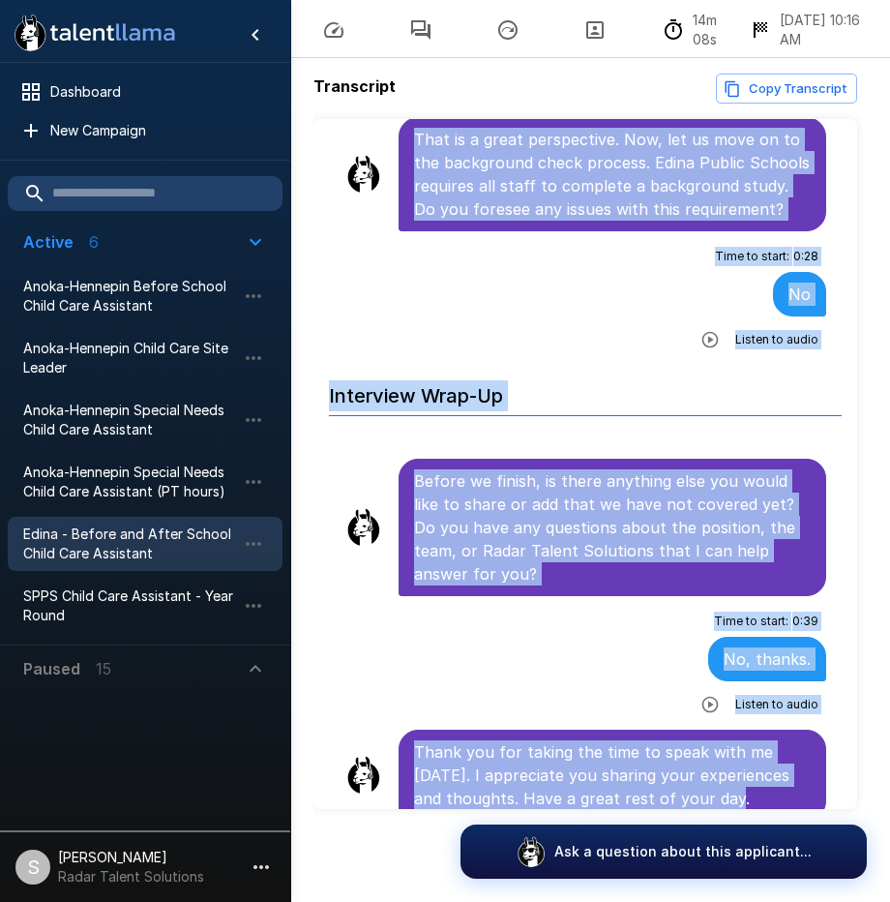
drag, startPoint x: 416, startPoint y: 337, endPoint x: 745, endPoint y: 768, distance: 542.0
